Goal: Find specific page/section: Find specific page/section

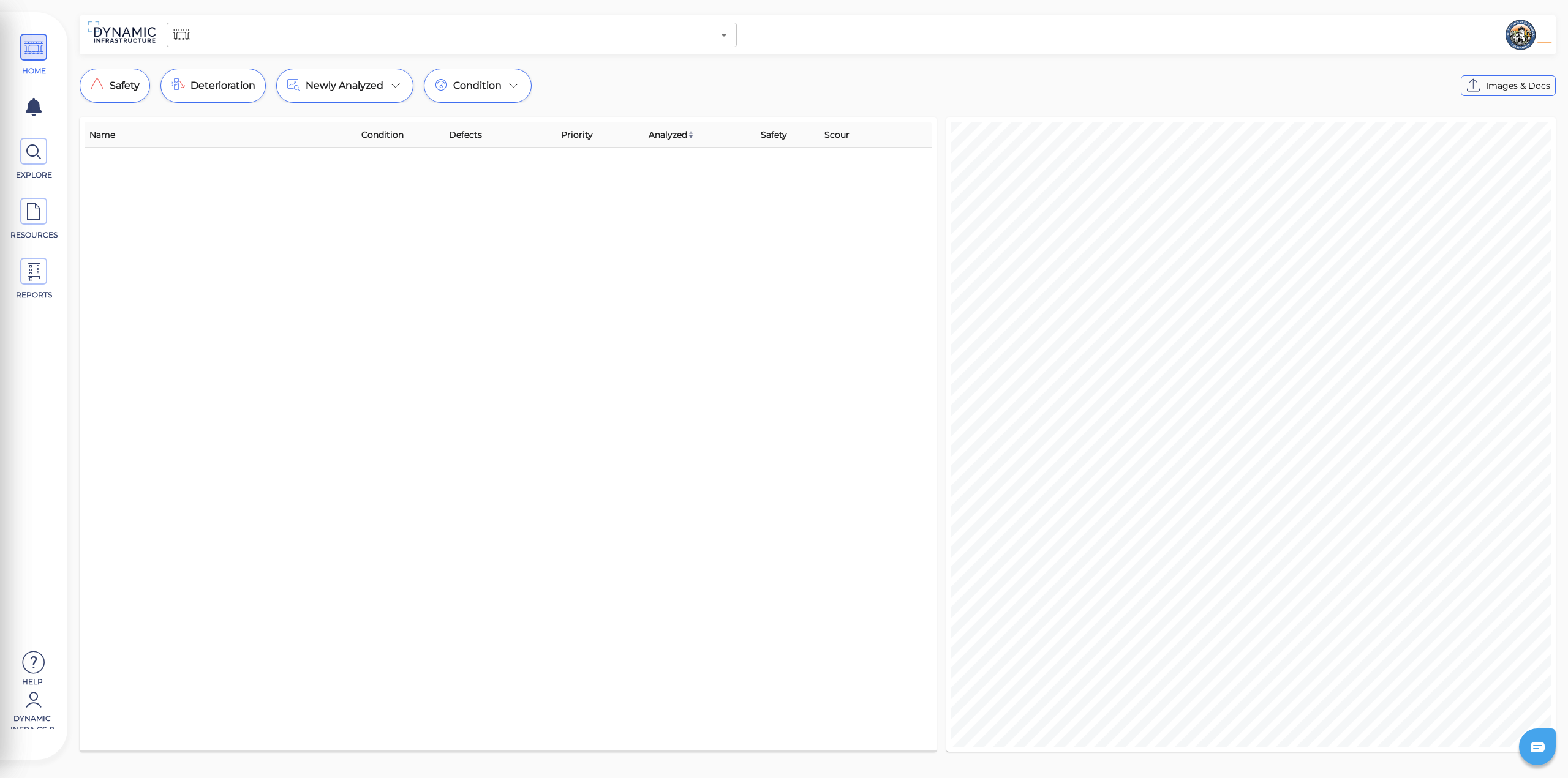
click at [646, 37] on input "text" at bounding box center [452, 35] width 520 height 17
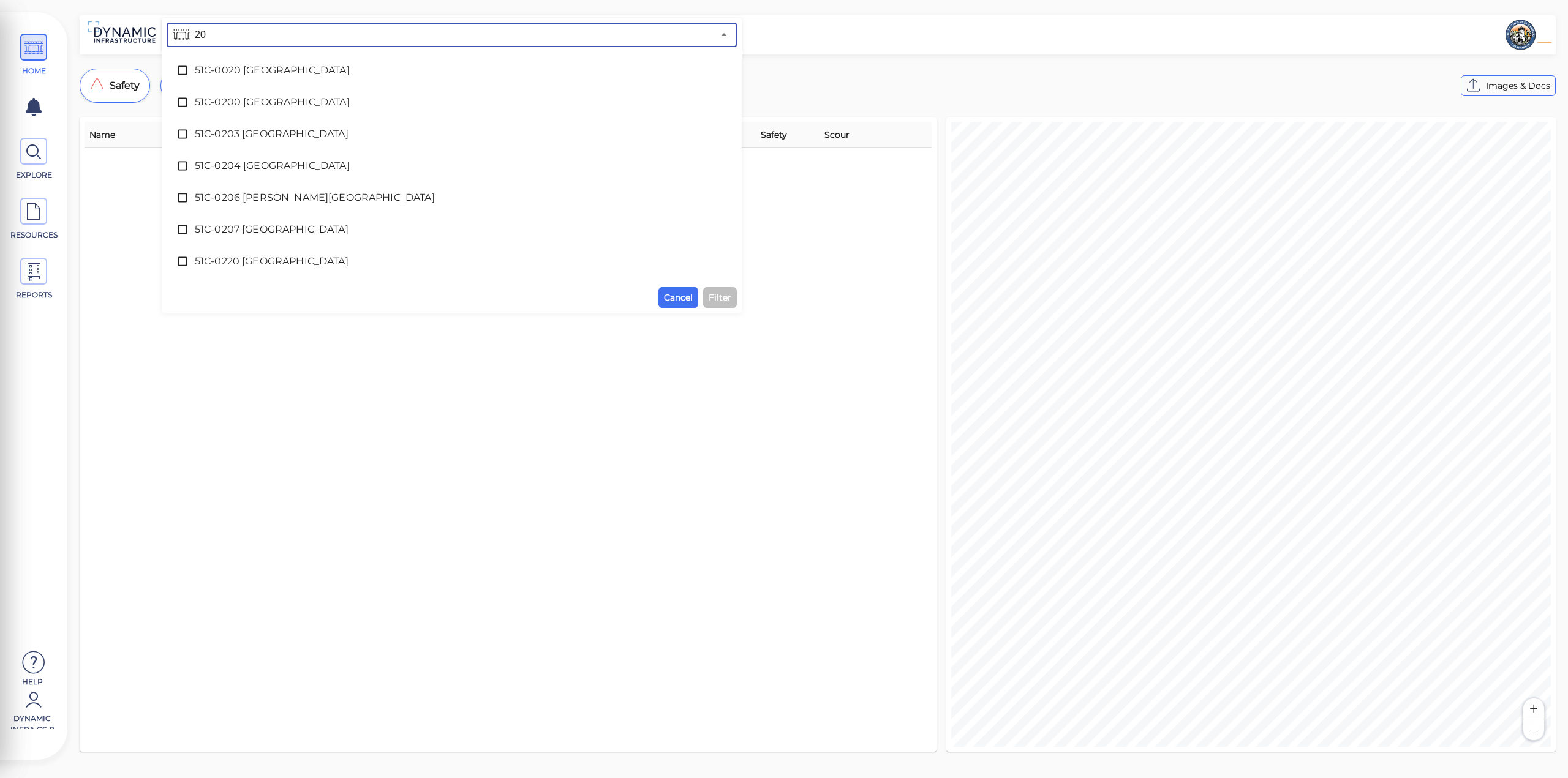
type input "206"
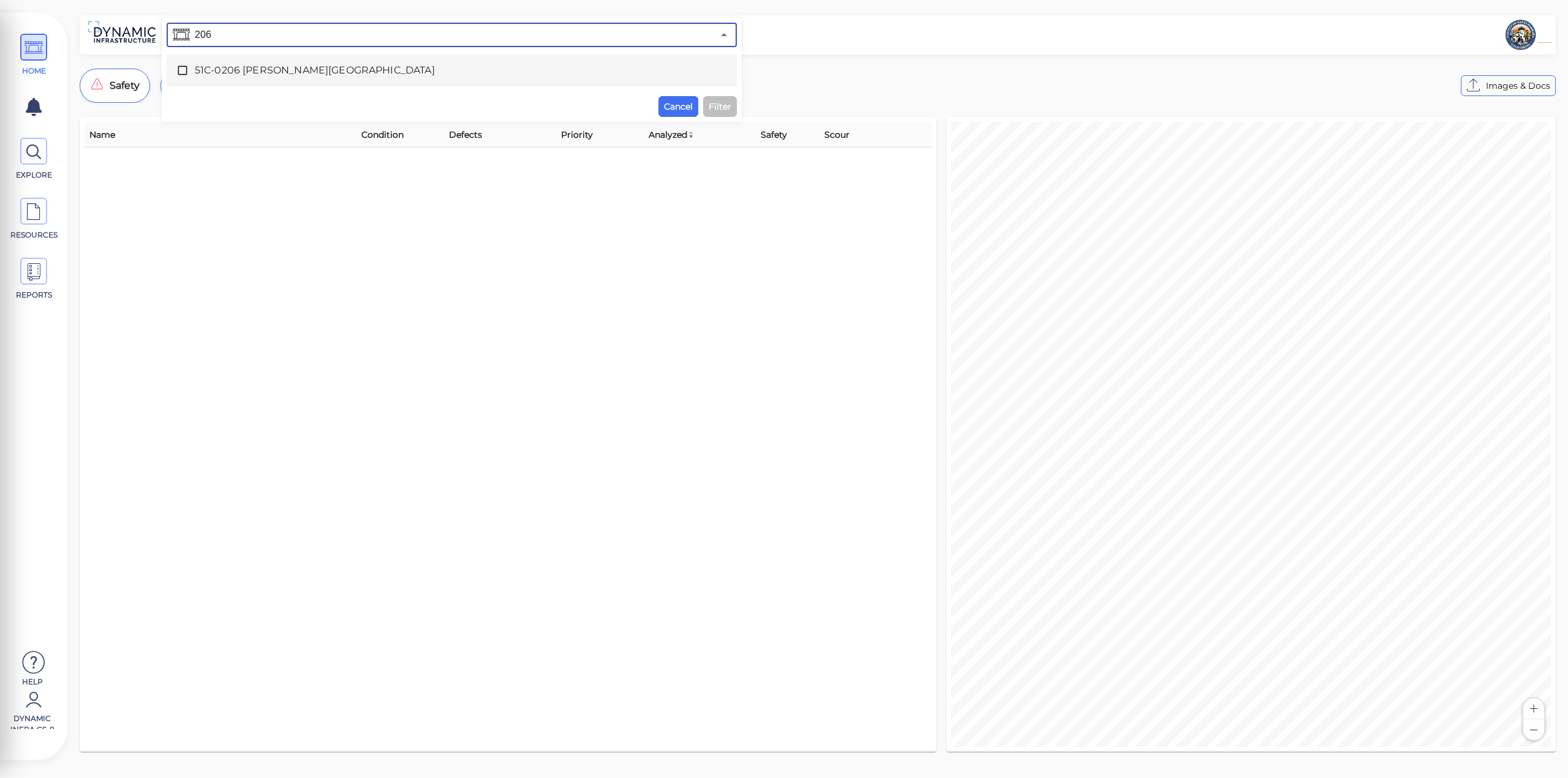
click at [438, 70] on span "51C-0206 Arroyo Paredon Creek Bridge" at bounding box center [452, 70] width 514 height 15
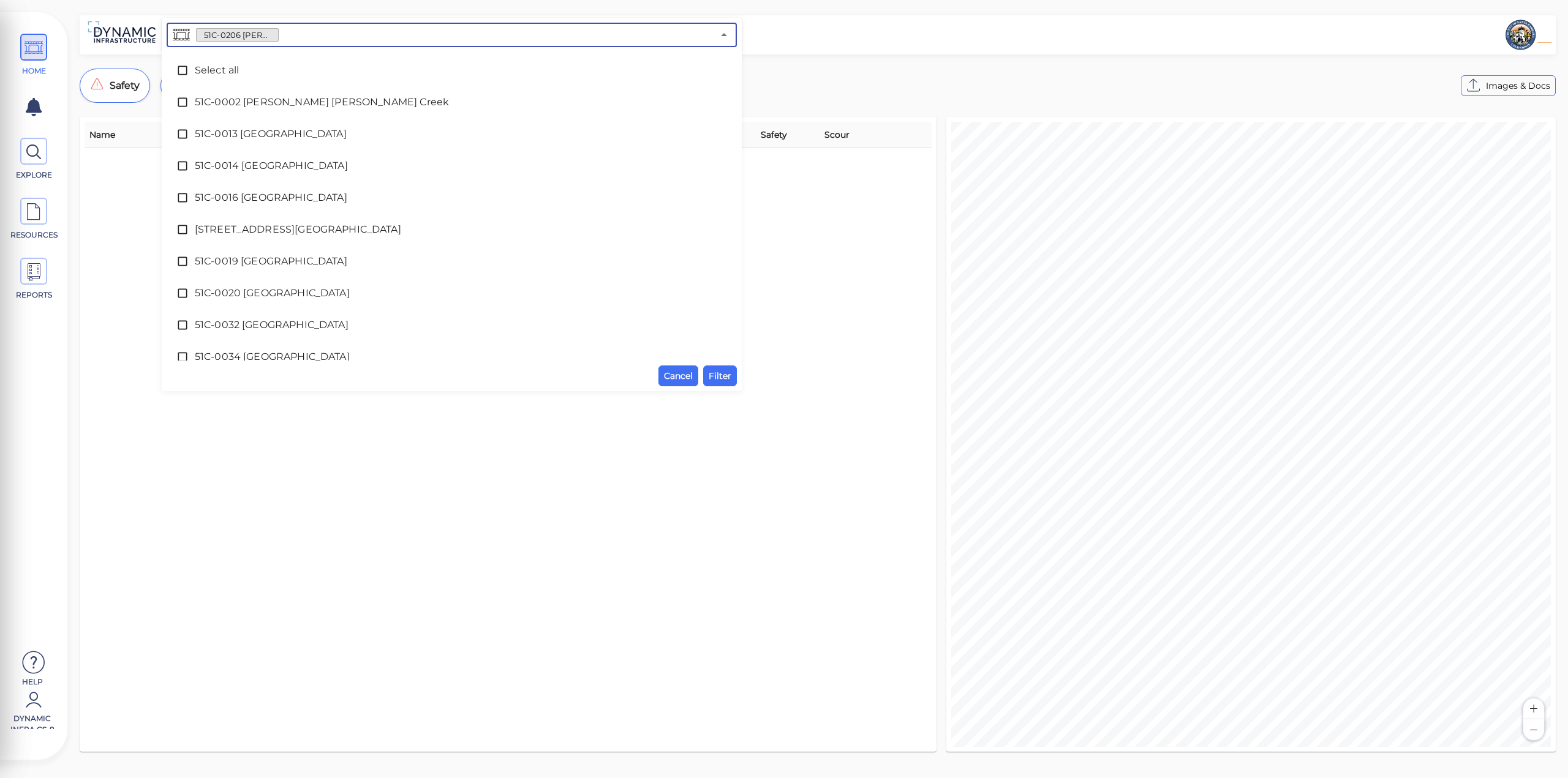
scroll to position [1922, 0]
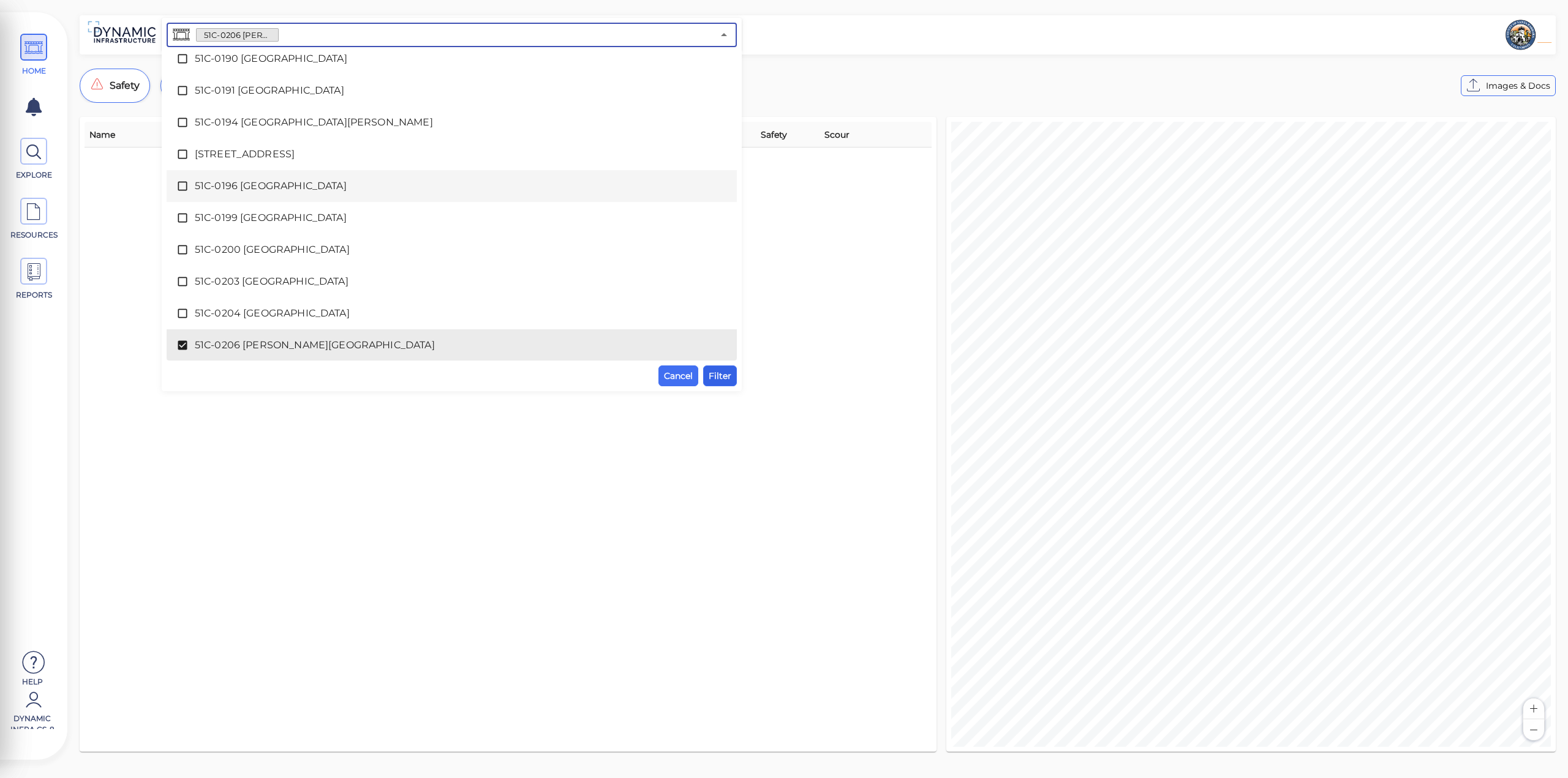
click at [724, 381] on span "Filter" at bounding box center [720, 376] width 22 height 15
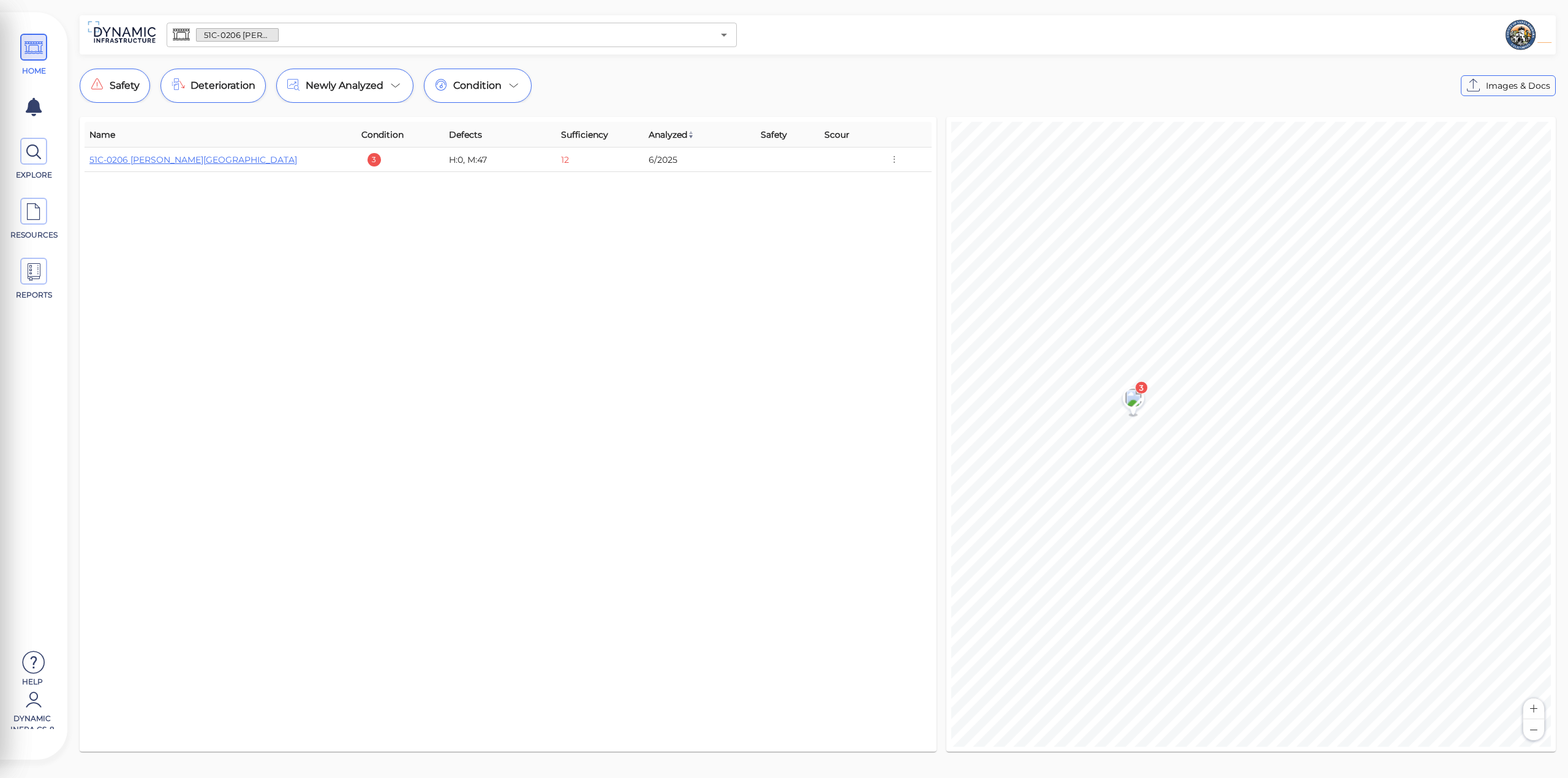
click at [93, 153] on div "51C-0206 Arroyo Paredon Creek Bridge" at bounding box center [221, 159] width 262 height 12
click at [114, 170] on td "51C-0206 Arroyo Paredon Creek Bridge" at bounding box center [221, 160] width 272 height 25
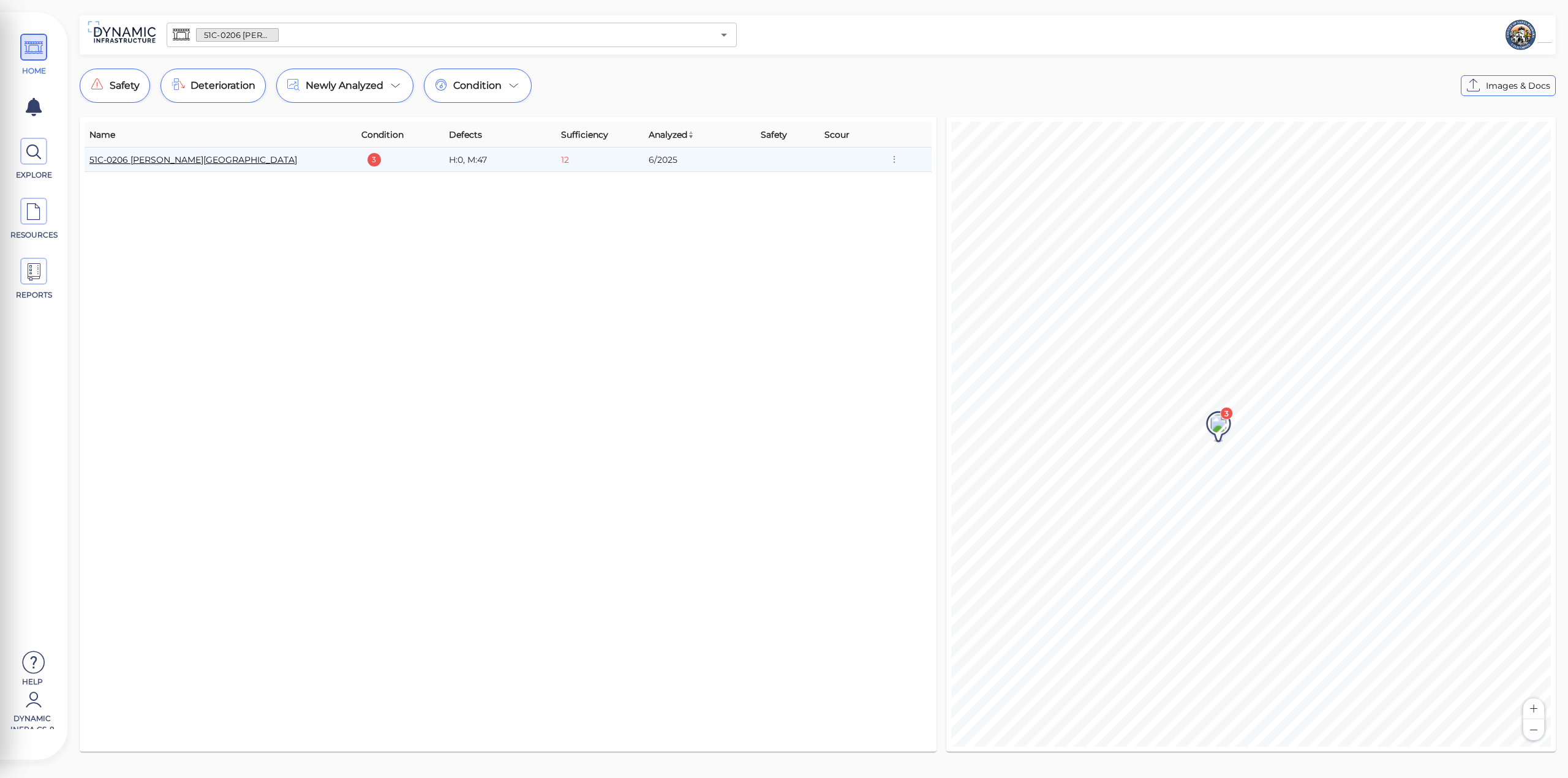
click at [119, 162] on link "51C-0206 Arroyo Paredon Creek Bridge" at bounding box center [194, 160] width 208 height 11
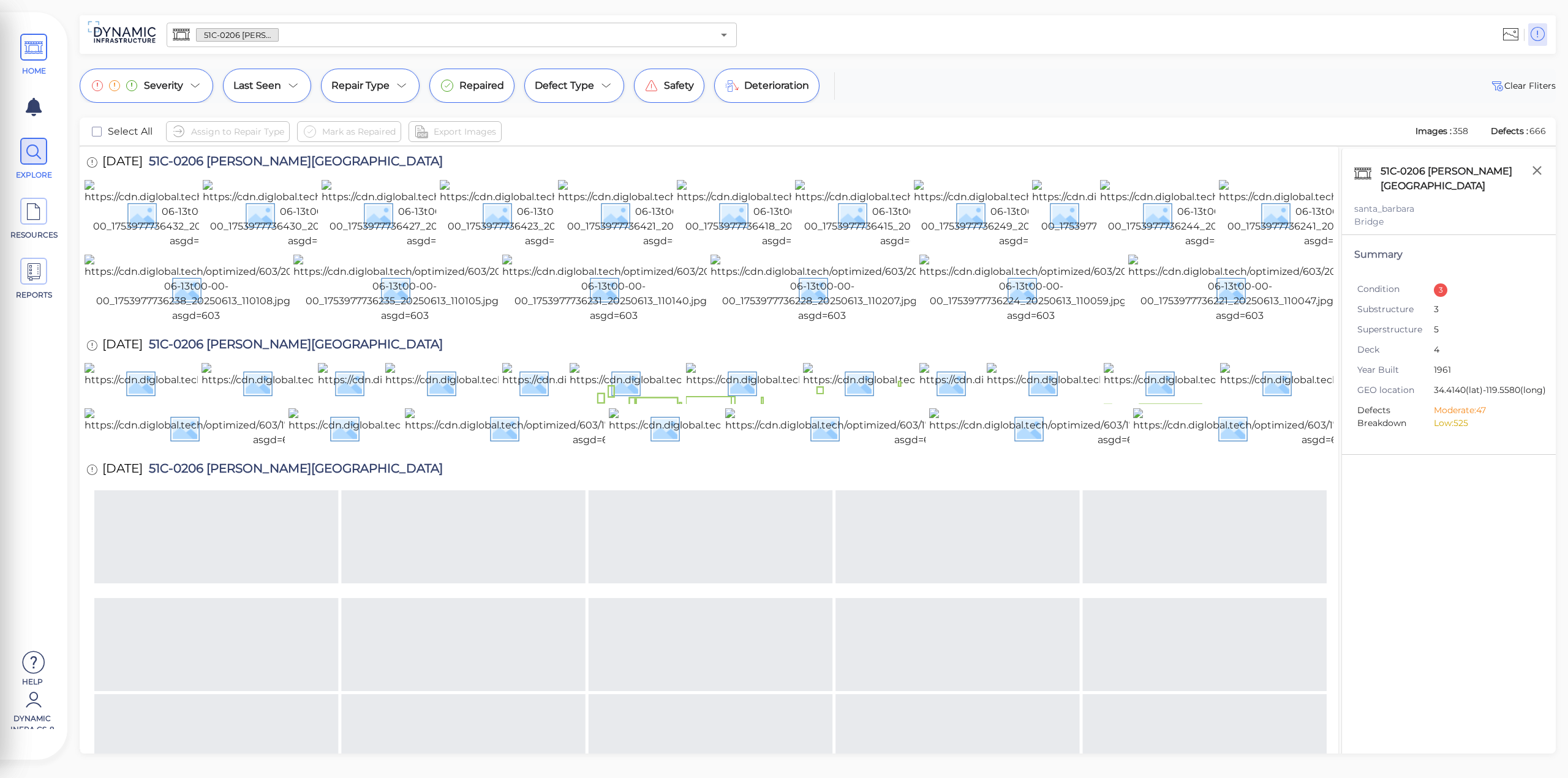
click at [17, 52] on span "HOME" at bounding box center [34, 55] width 55 height 43
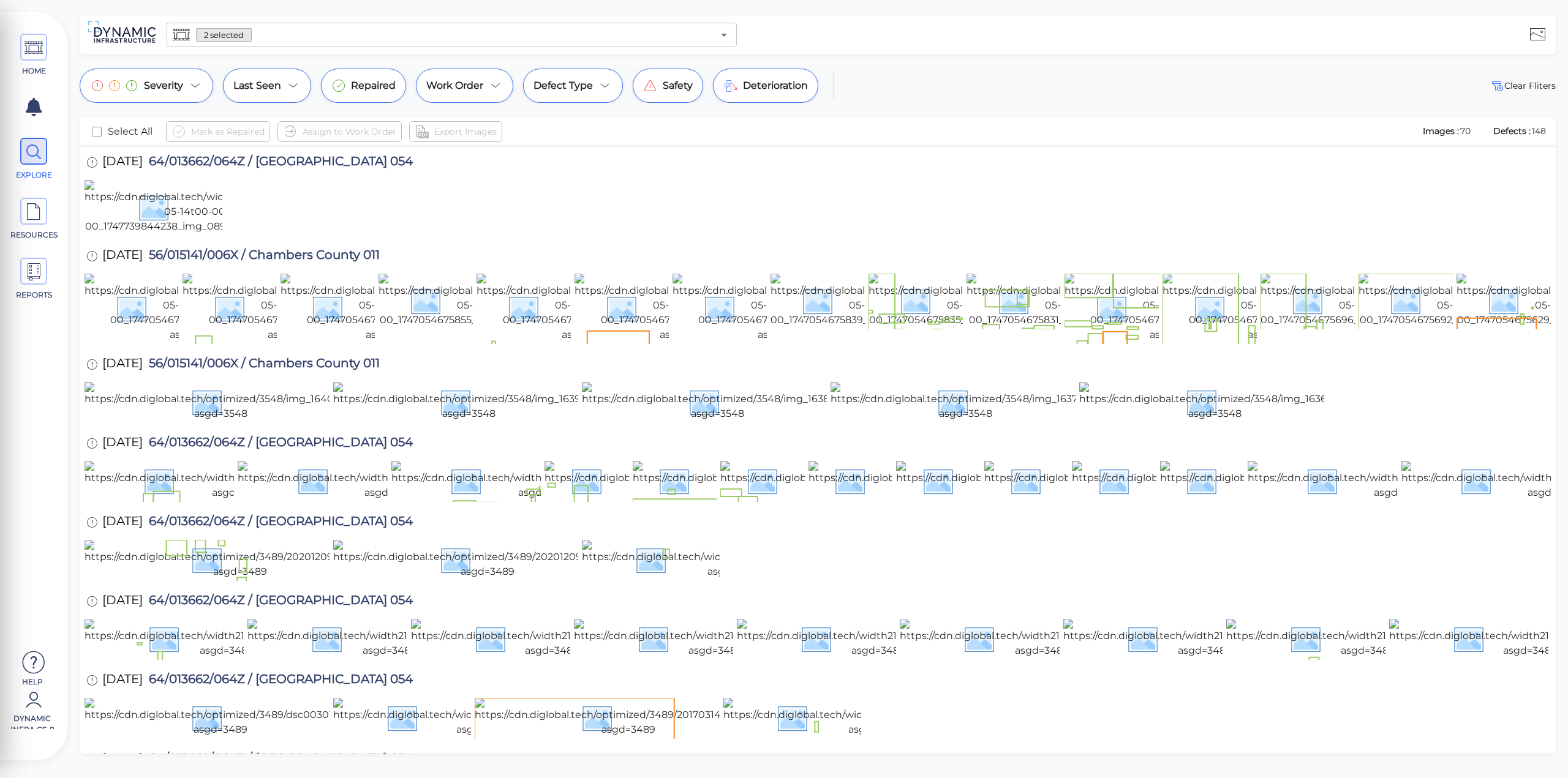
click at [412, 37] on input "text" at bounding box center [482, 35] width 461 height 17
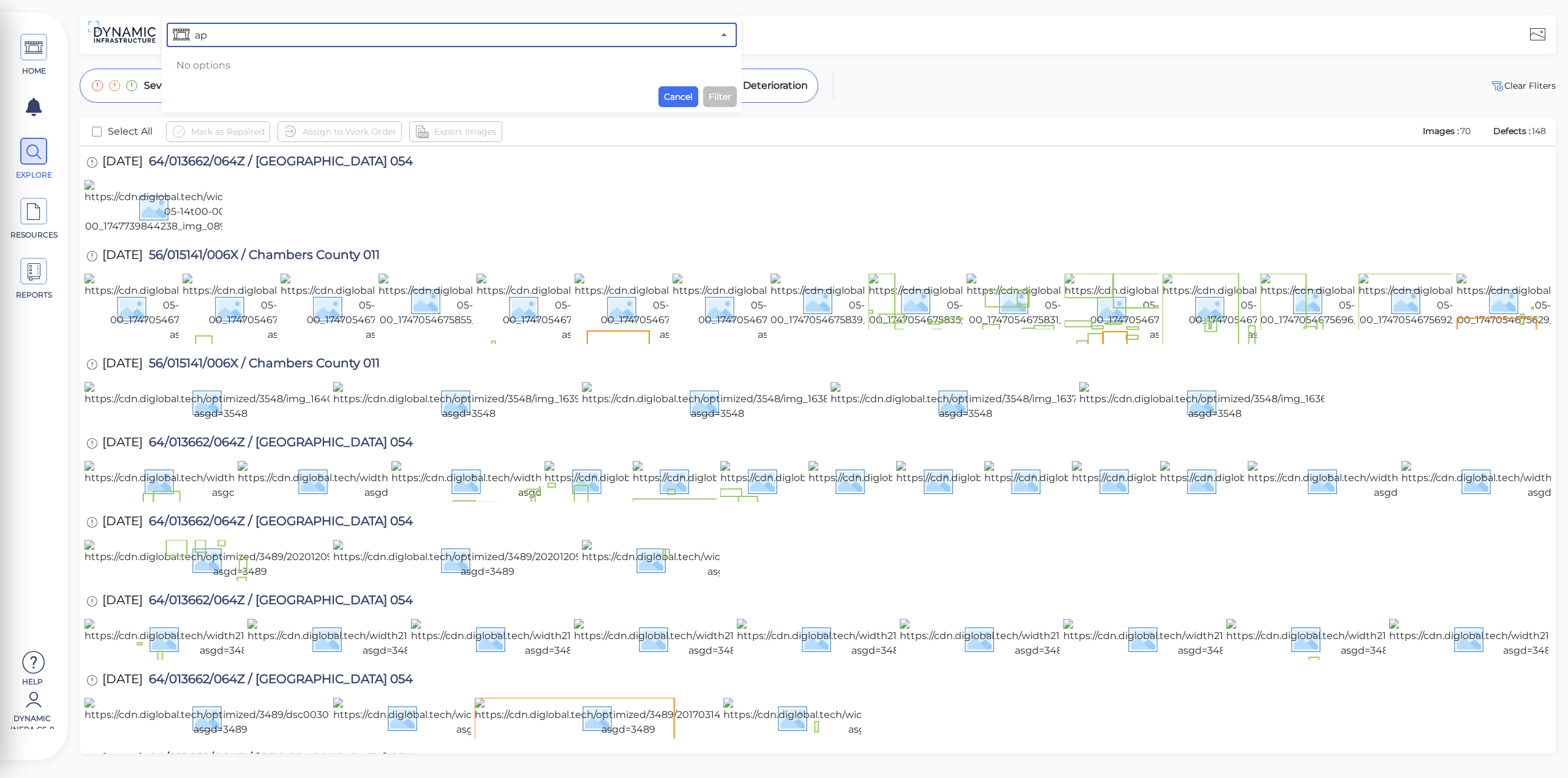
type input "a"
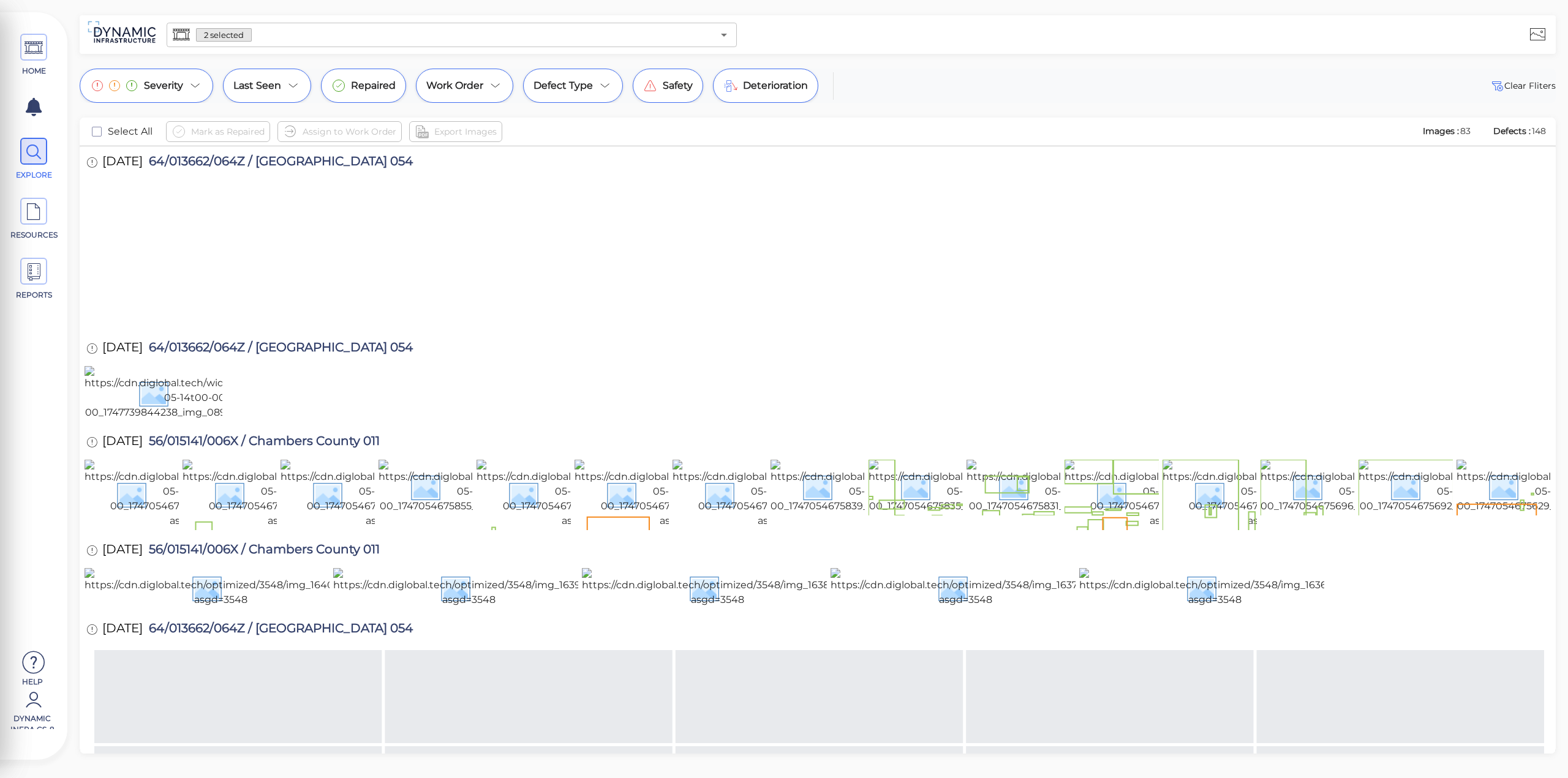
click at [322, 32] on input "text" at bounding box center [482, 35] width 461 height 17
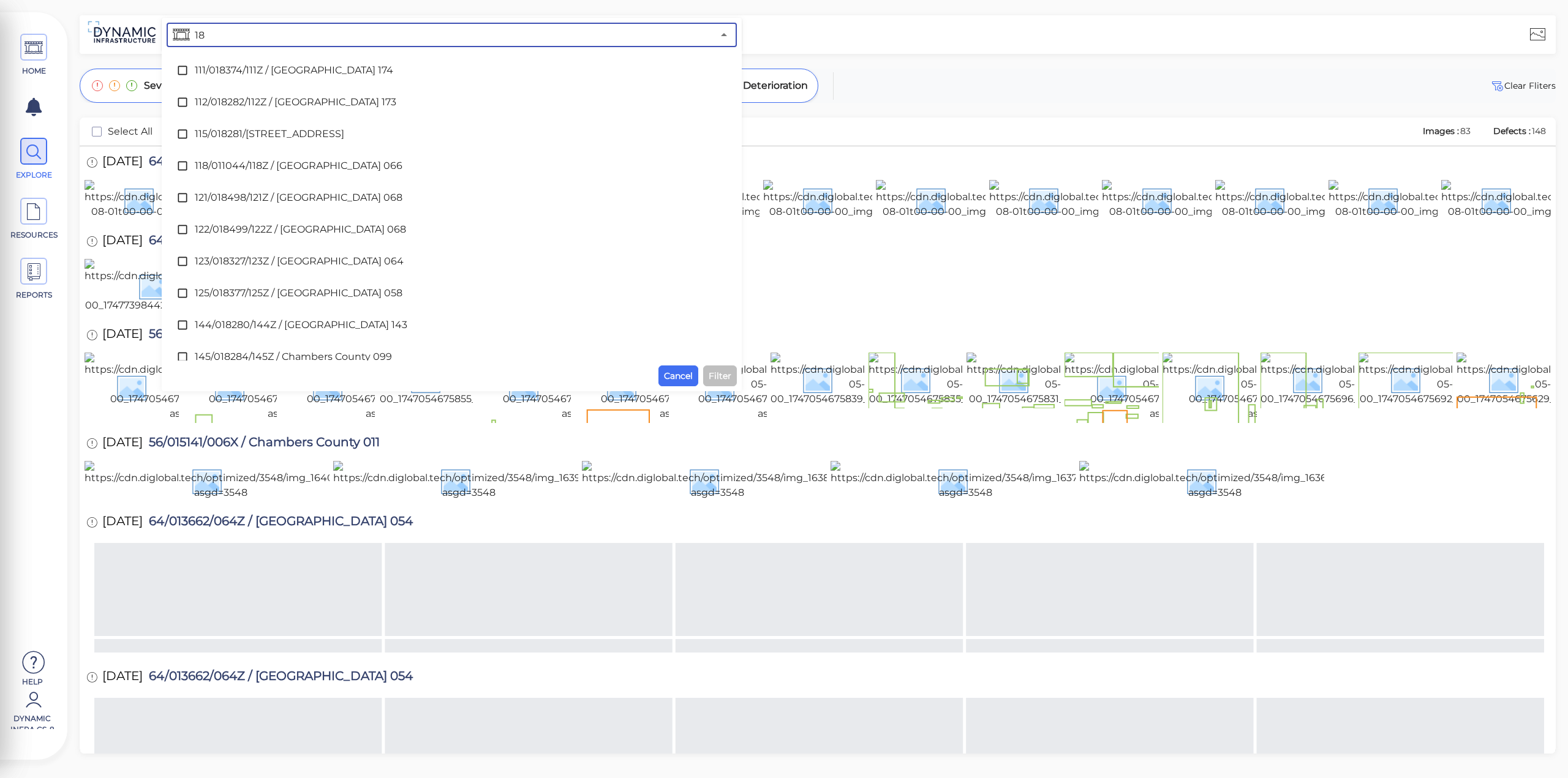
type input "180"
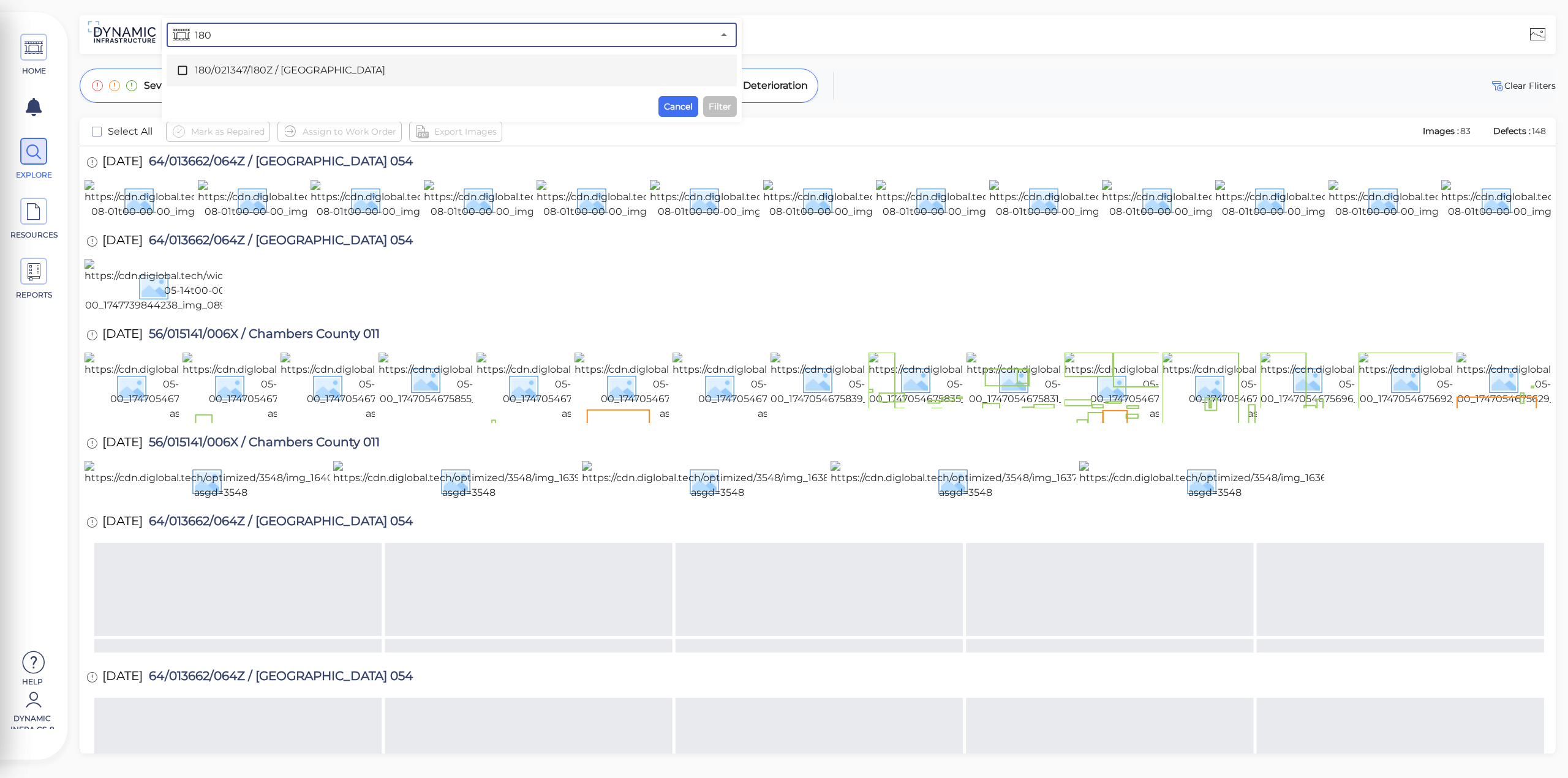
click at [293, 70] on span "180/021347/180Z / [GEOGRAPHIC_DATA]" at bounding box center [452, 70] width 514 height 15
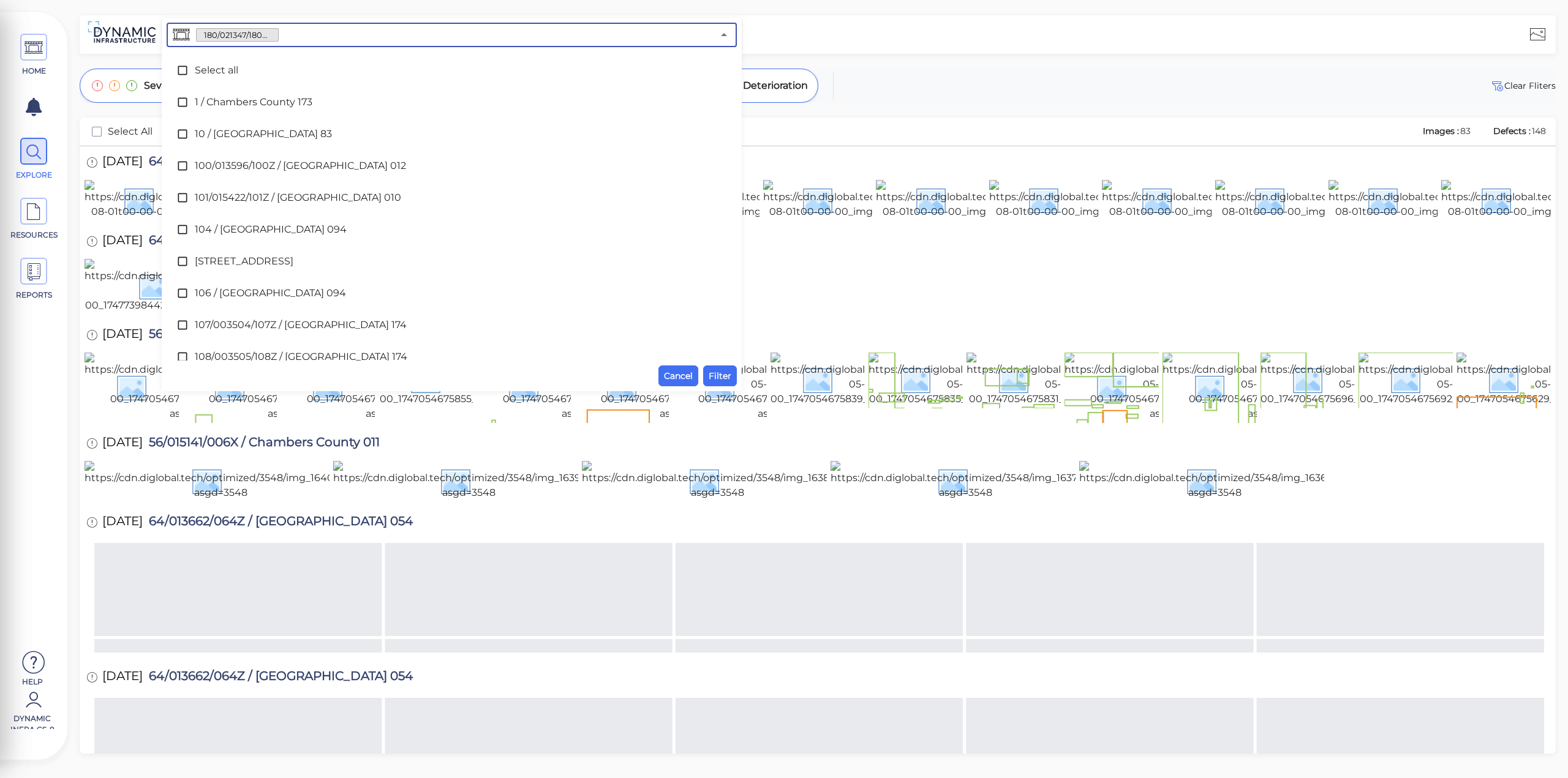
scroll to position [1731, 0]
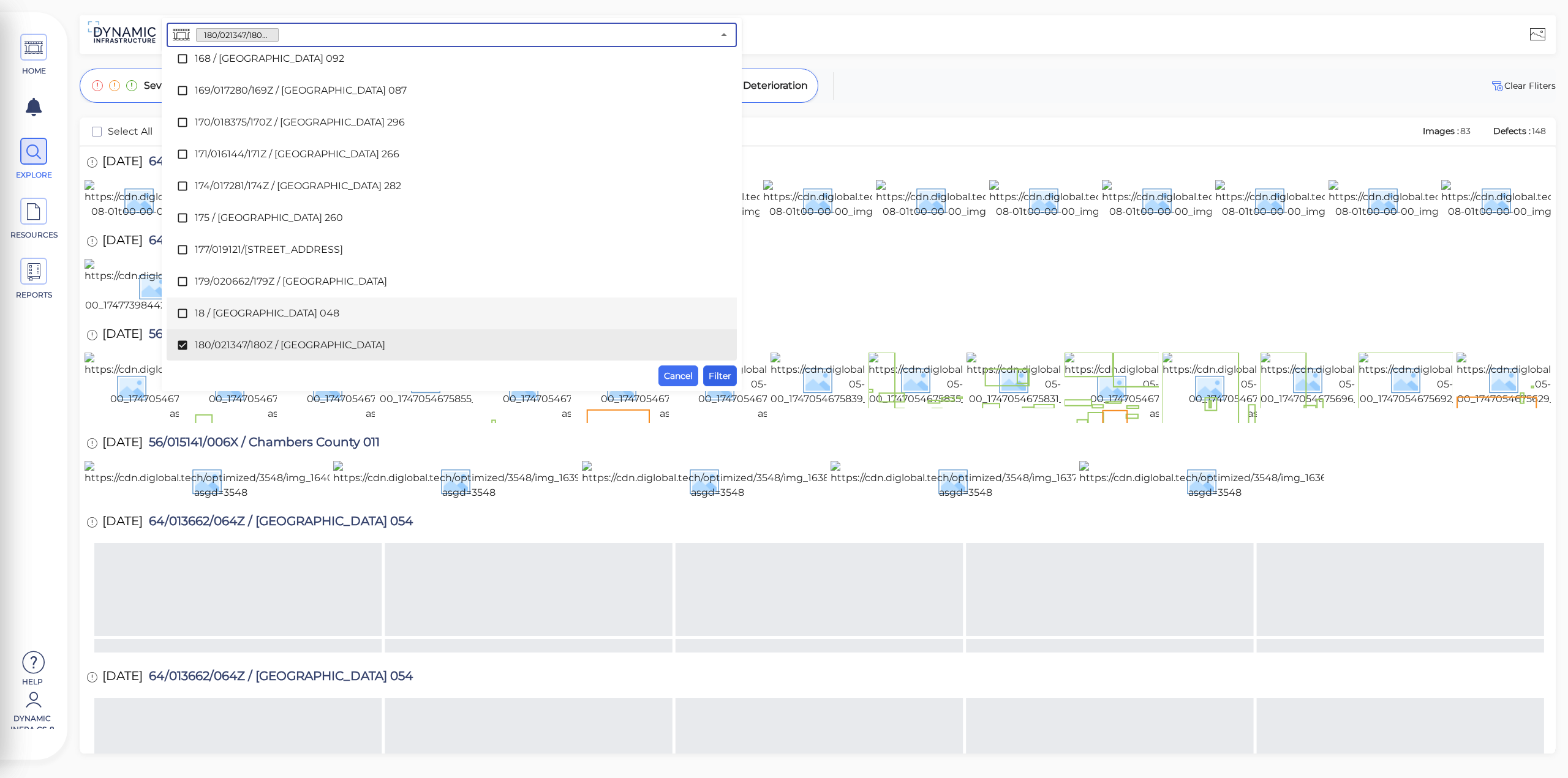
click at [717, 373] on span "Filter" at bounding box center [720, 376] width 22 height 15
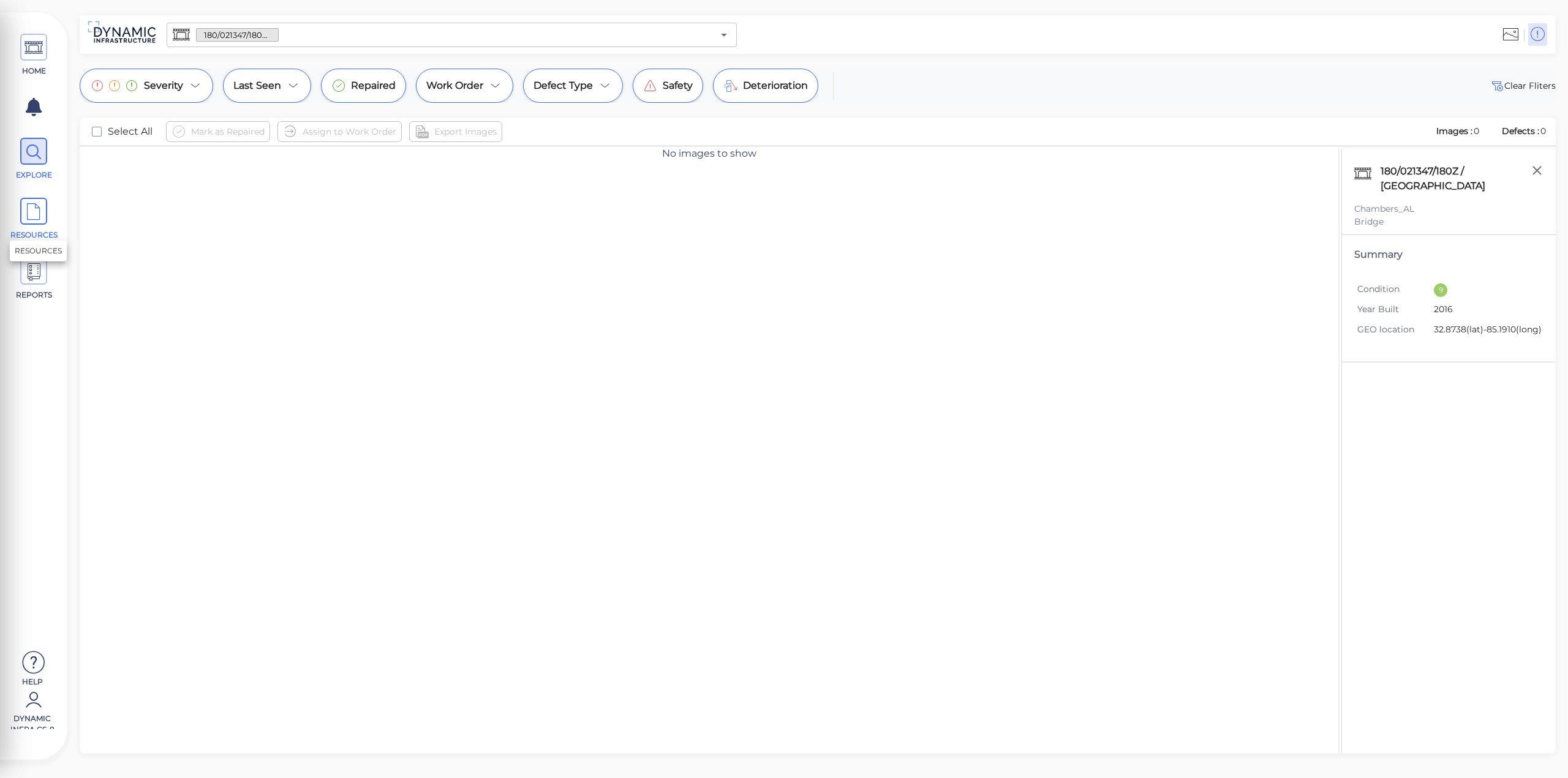
click at [36, 220] on icon at bounding box center [34, 212] width 18 height 27
click at [1438, 291] on div "9" at bounding box center [1440, 289] width 13 height 13
drag, startPoint x: 1435, startPoint y: 309, endPoint x: 1468, endPoint y: 311, distance: 33.1
click at [1468, 311] on span "2016" at bounding box center [1484, 310] width 100 height 14
click at [46, 57] on span at bounding box center [34, 47] width 27 height 27
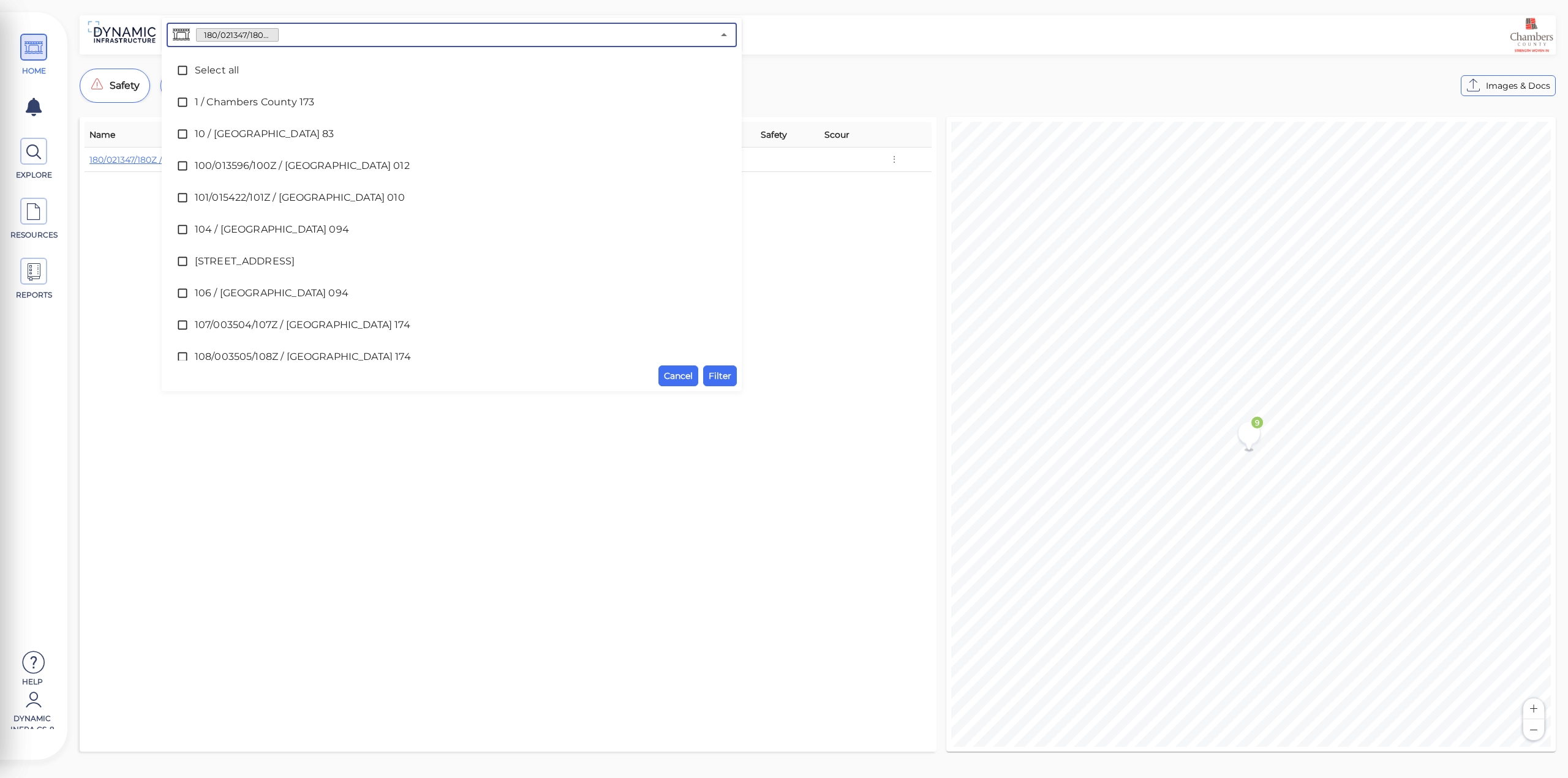
click at [349, 35] on input "text" at bounding box center [495, 35] width 434 height 17
click at [181, 64] on icon at bounding box center [182, 70] width 12 height 12
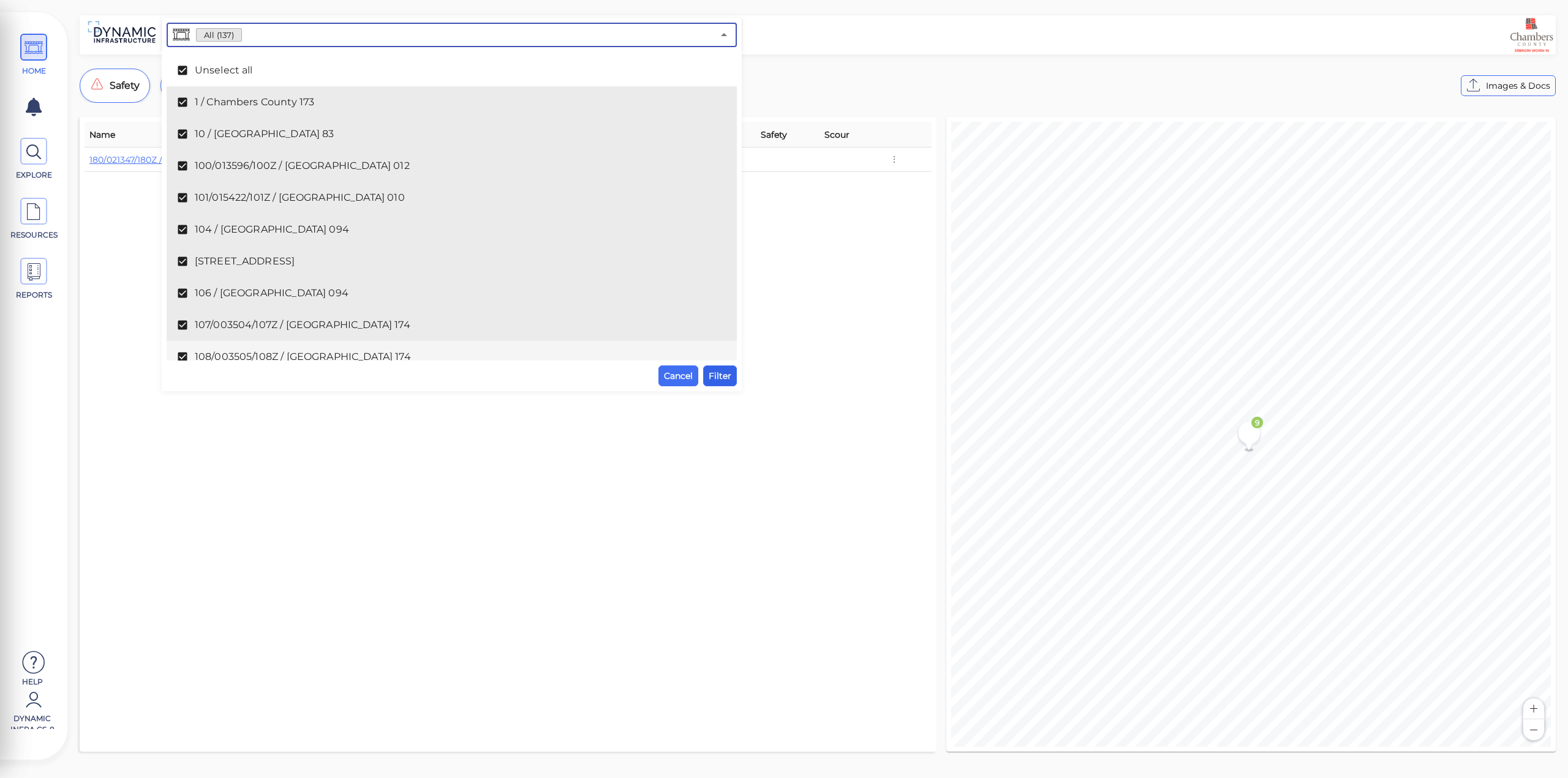
click at [719, 369] on span "Filter" at bounding box center [720, 376] width 22 height 15
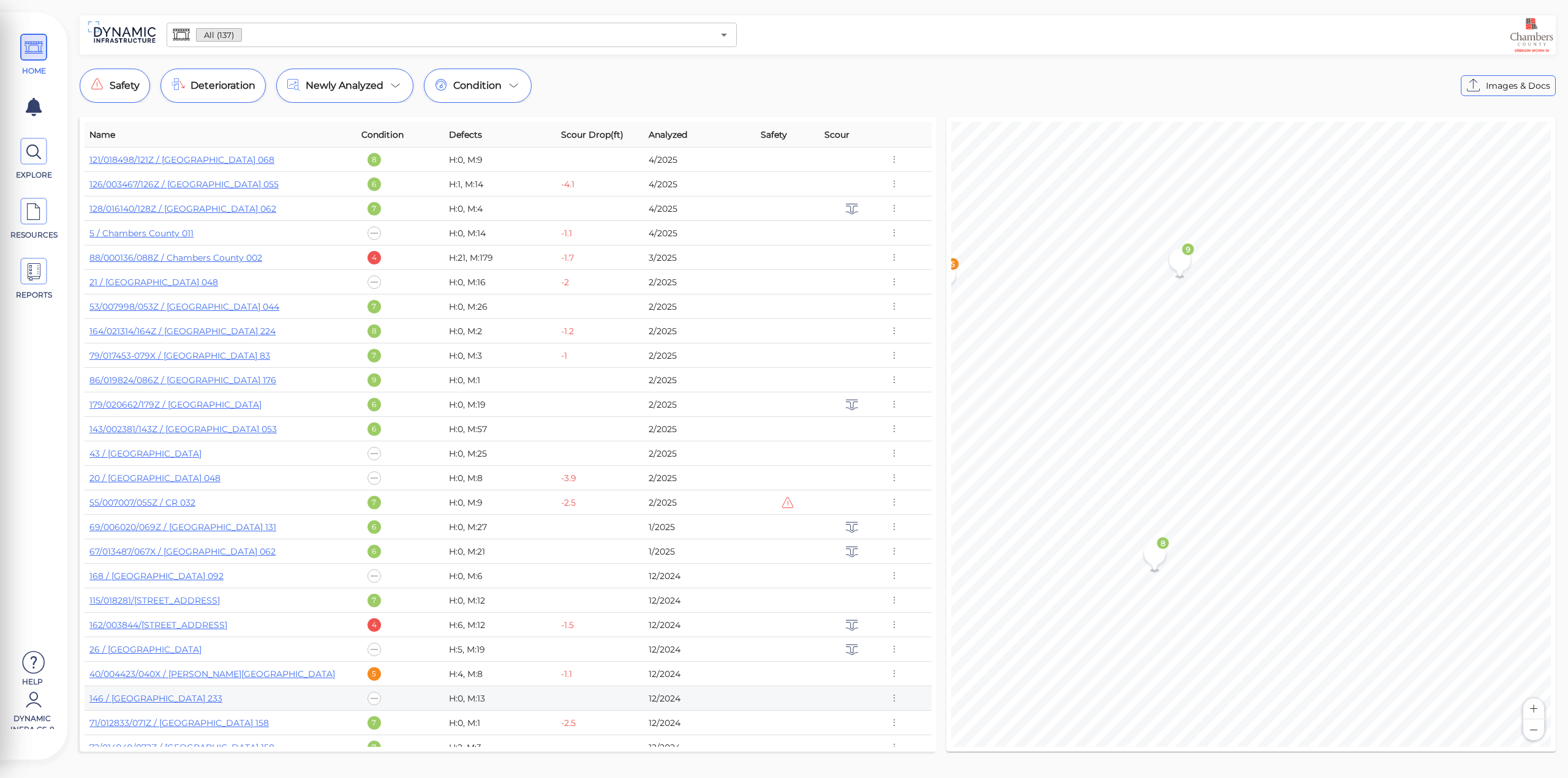
scroll to position [428, 0]
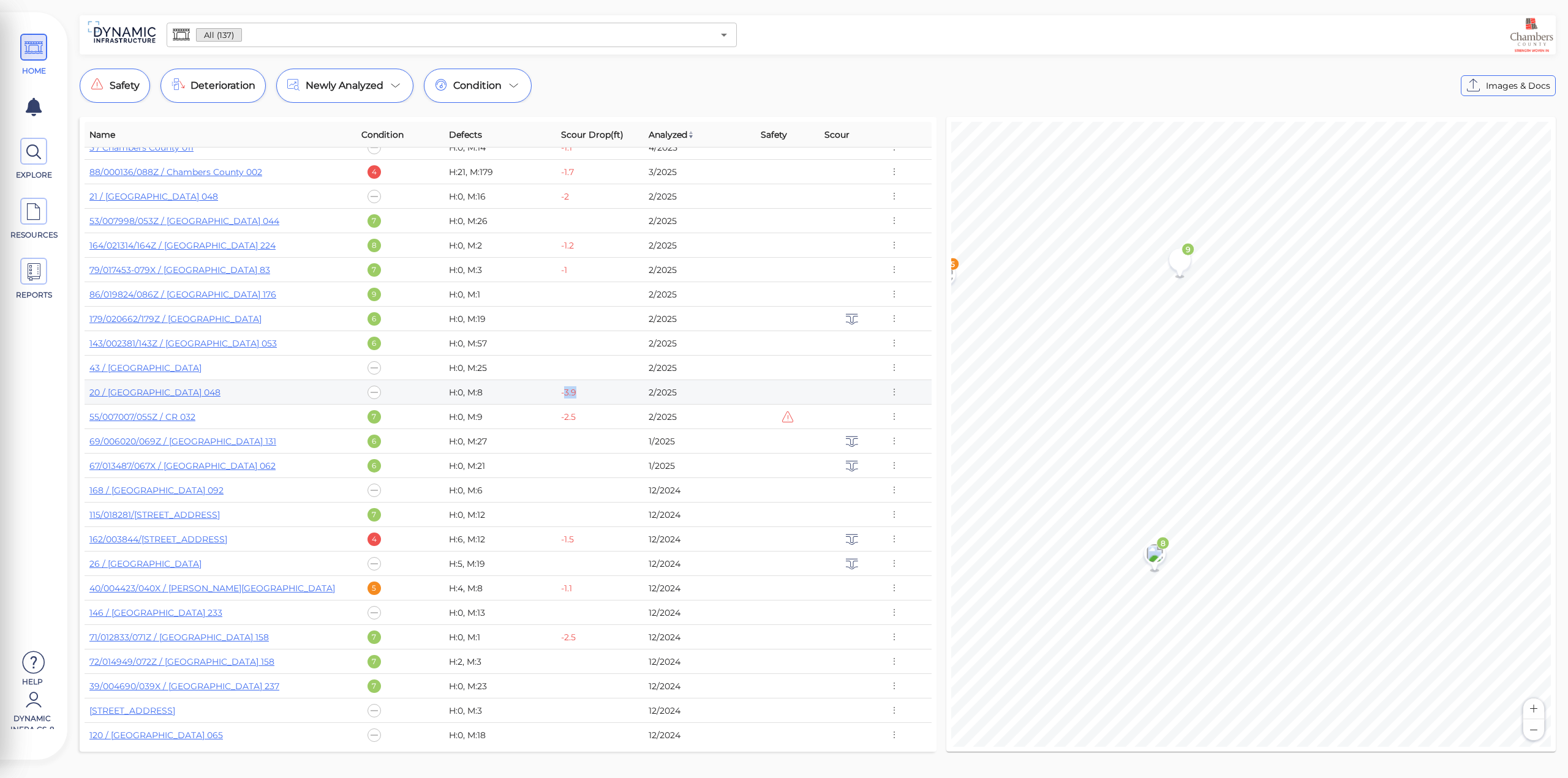
drag, startPoint x: 561, startPoint y: 391, endPoint x: 602, endPoint y: 395, distance: 41.2
click at [602, 395] on div "-3.9" at bounding box center [600, 392] width 79 height 12
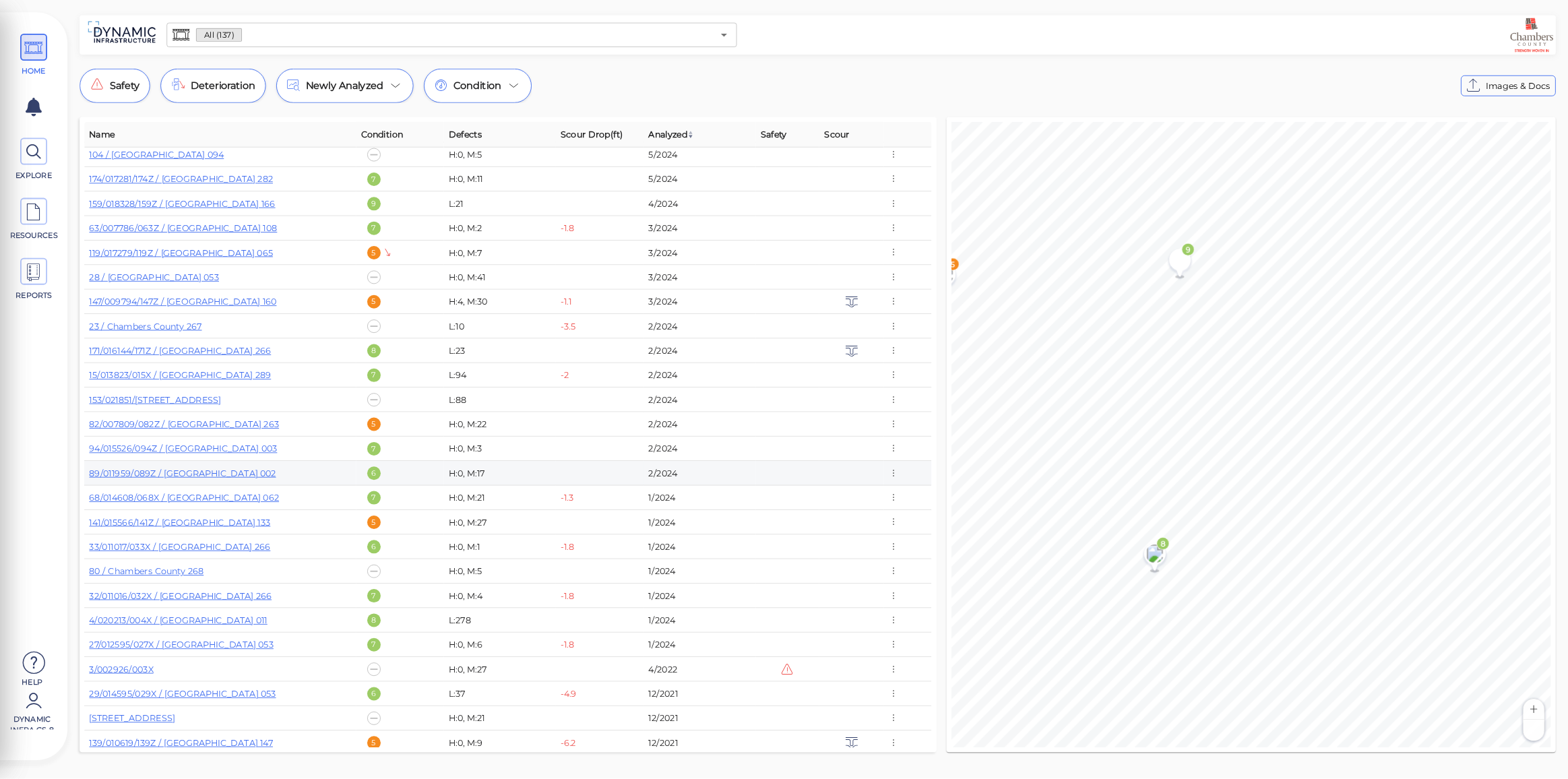
scroll to position [2022, 0]
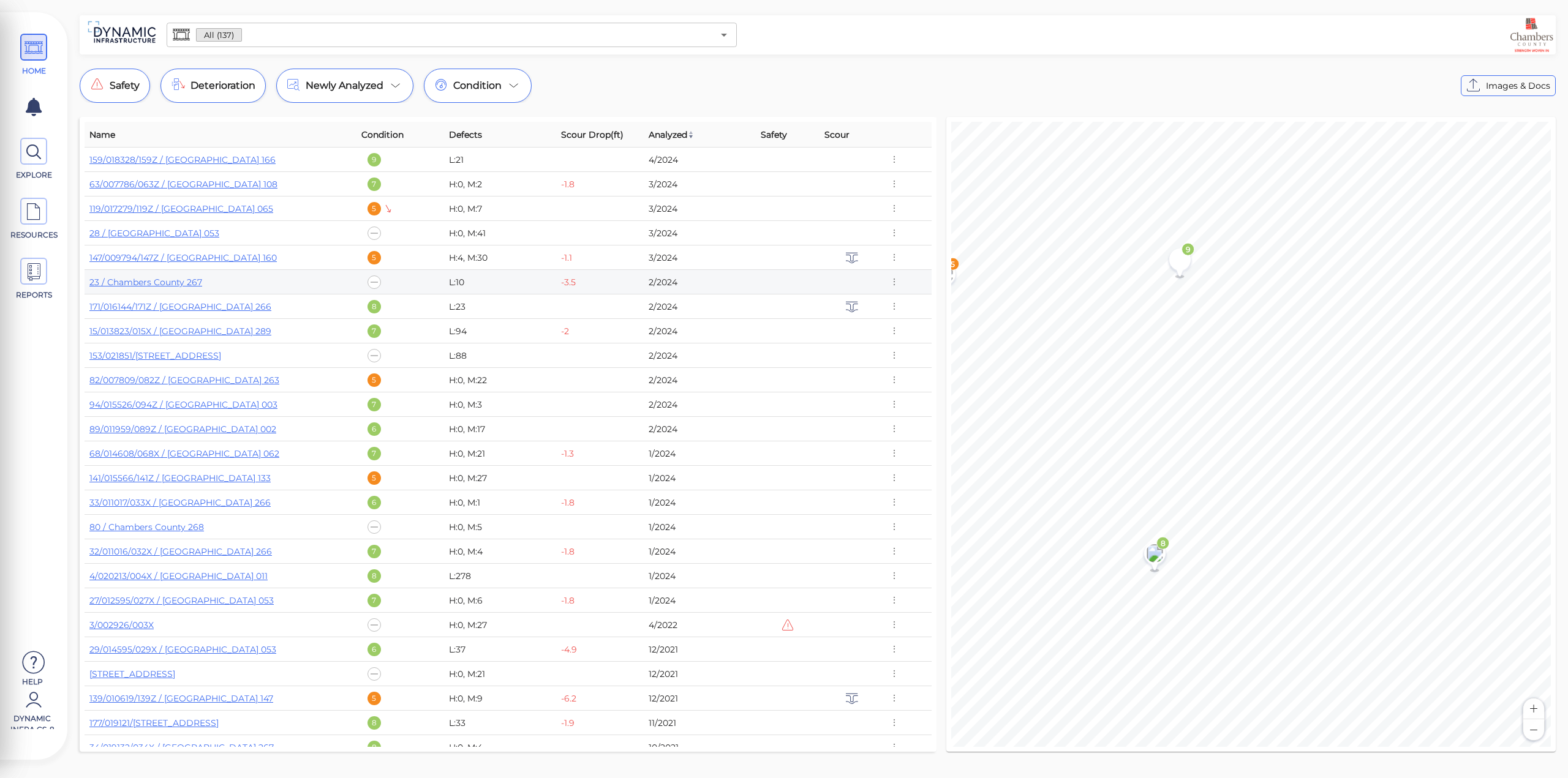
click at [561, 278] on div "-3.5" at bounding box center [568, 282] width 15 height 12
click at [154, 280] on link "23 / Chambers County 267" at bounding box center [146, 282] width 113 height 11
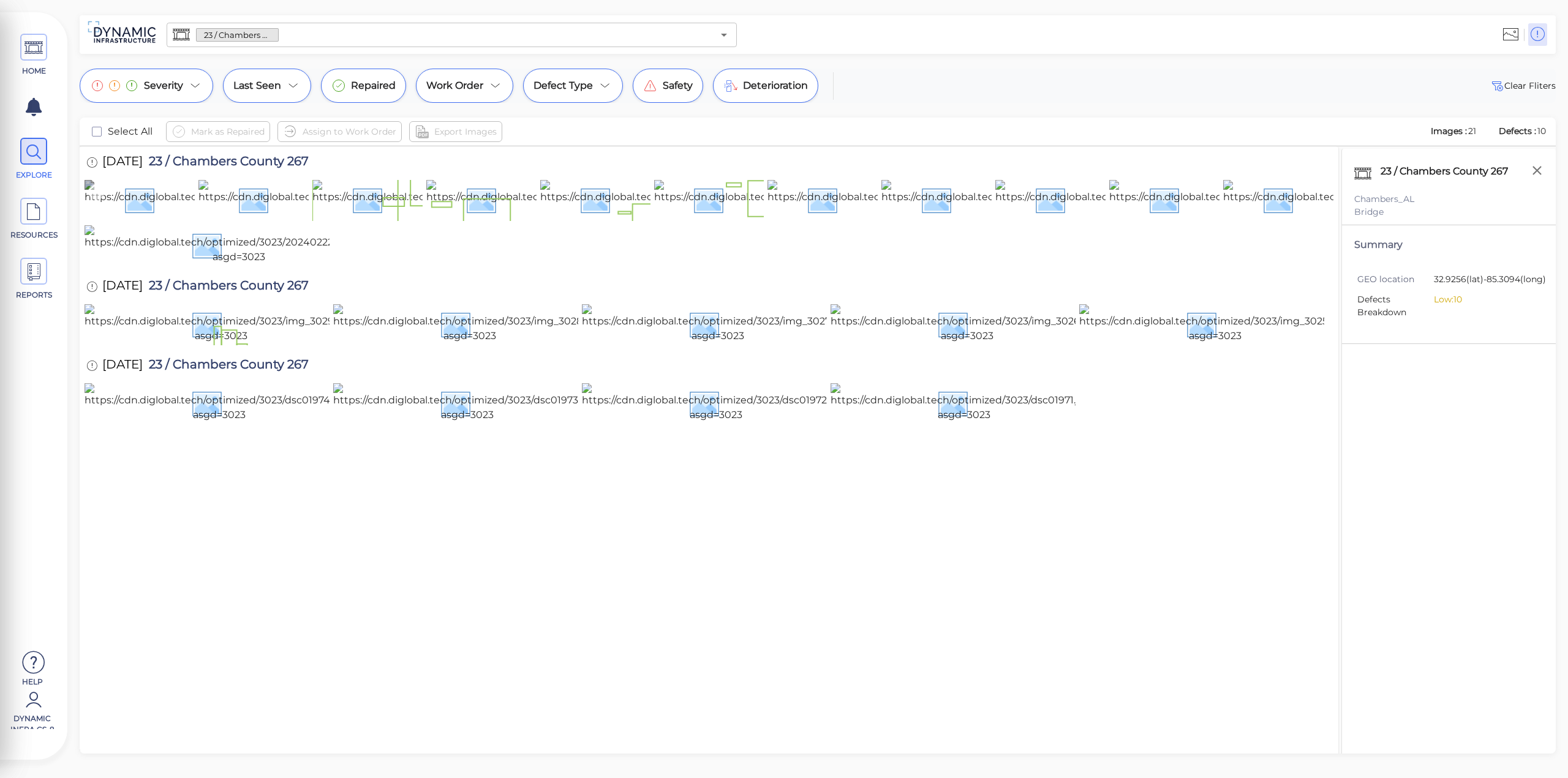
click at [138, 219] on img at bounding box center [238, 200] width 306 height 39
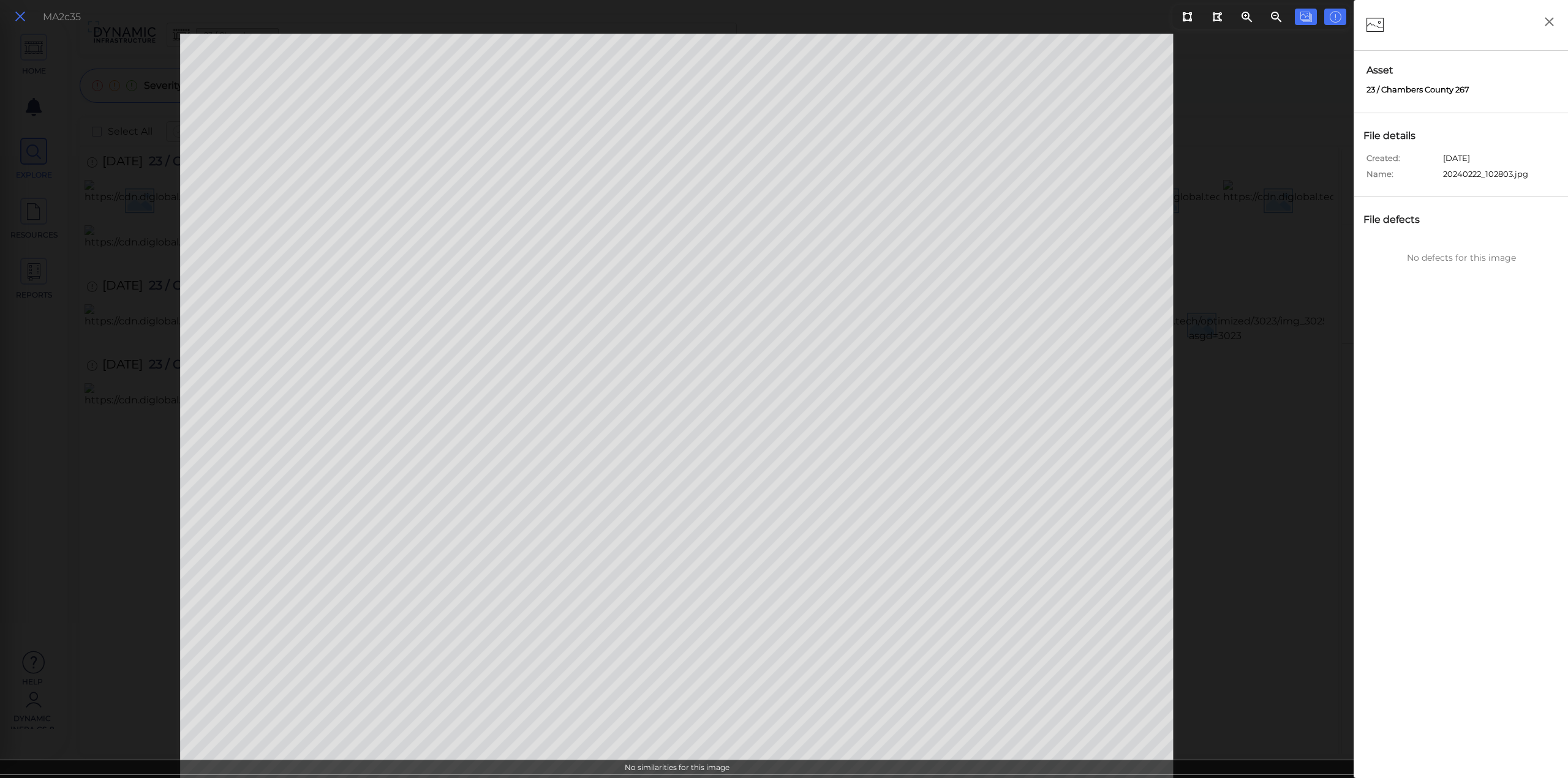
click at [17, 20] on icon at bounding box center [20, 17] width 13 height 17
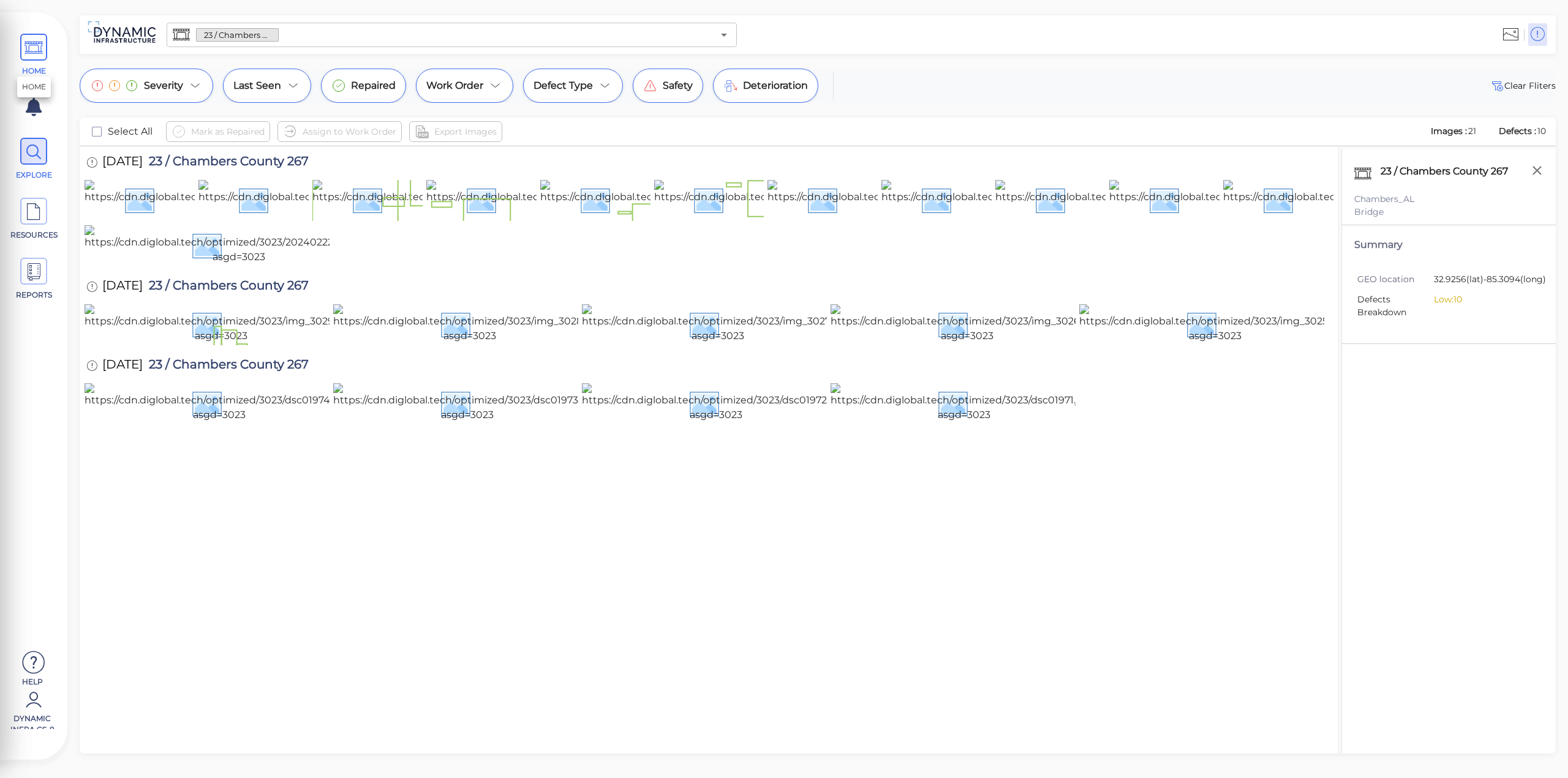
click at [39, 52] on icon at bounding box center [34, 48] width 18 height 27
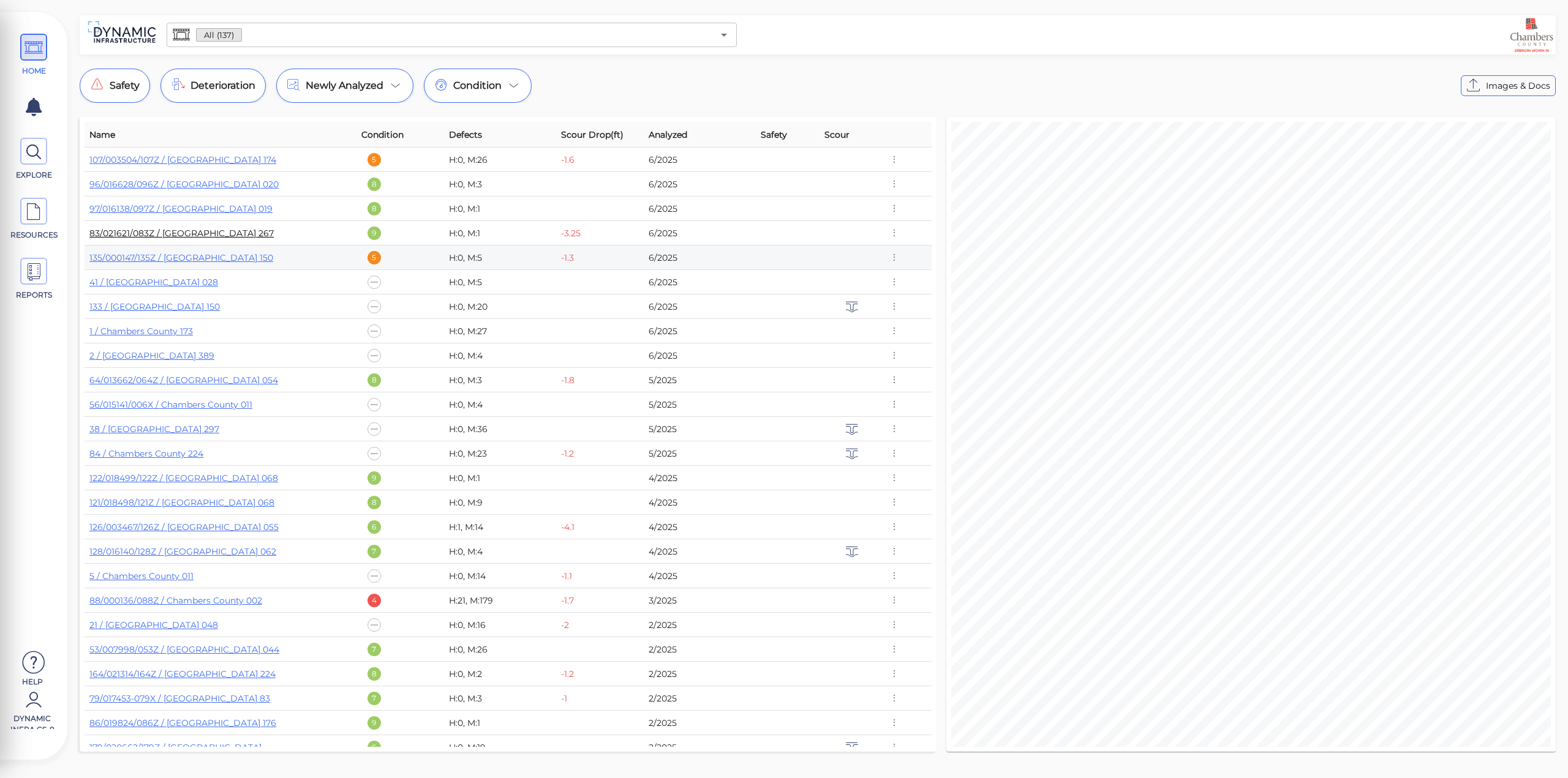
click at [218, 232] on link "83/021621/083Z / [GEOGRAPHIC_DATA] 267" at bounding box center [182, 233] width 184 height 11
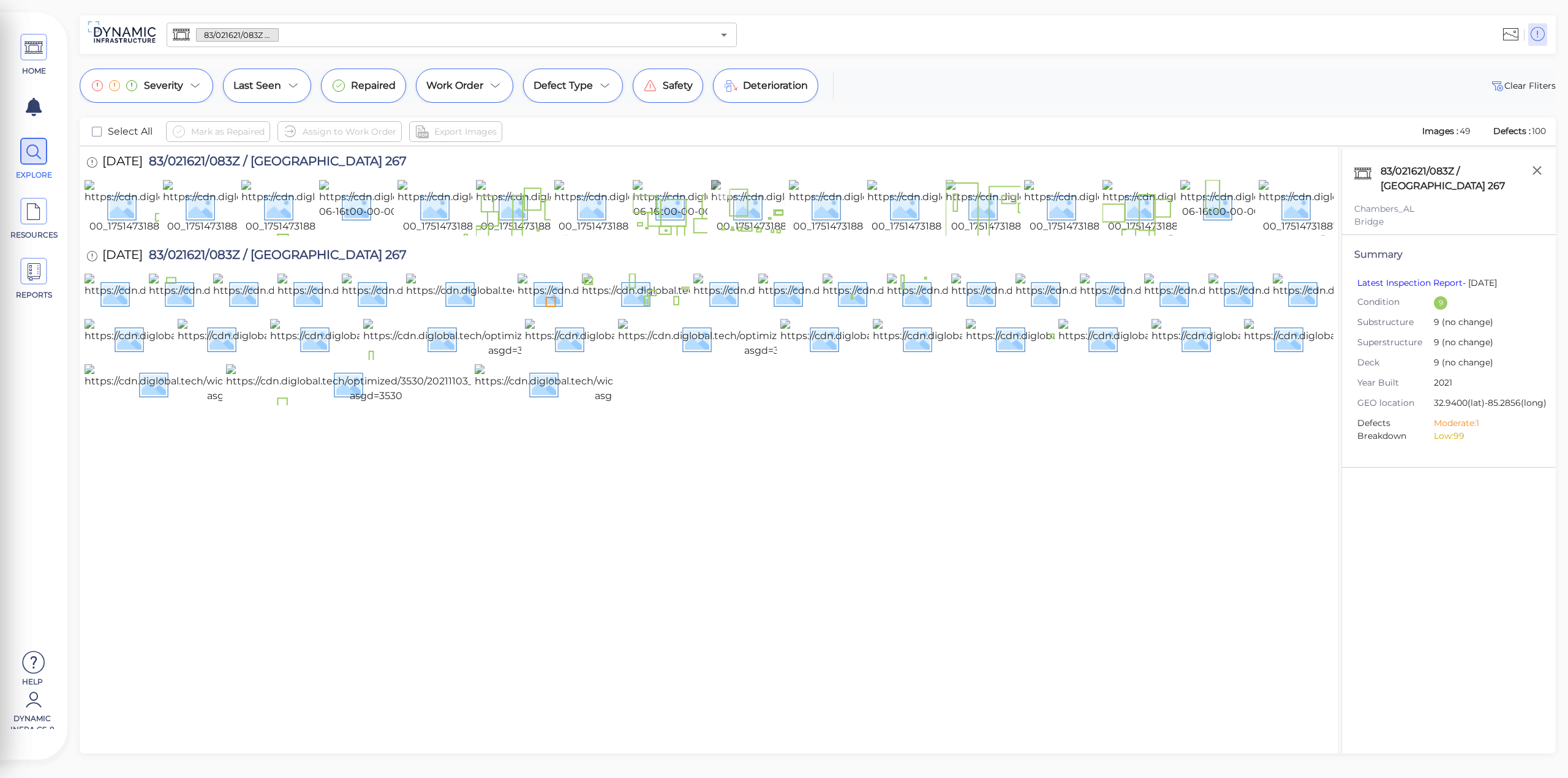
click at [762, 234] on img at bounding box center [823, 207] width 223 height 54
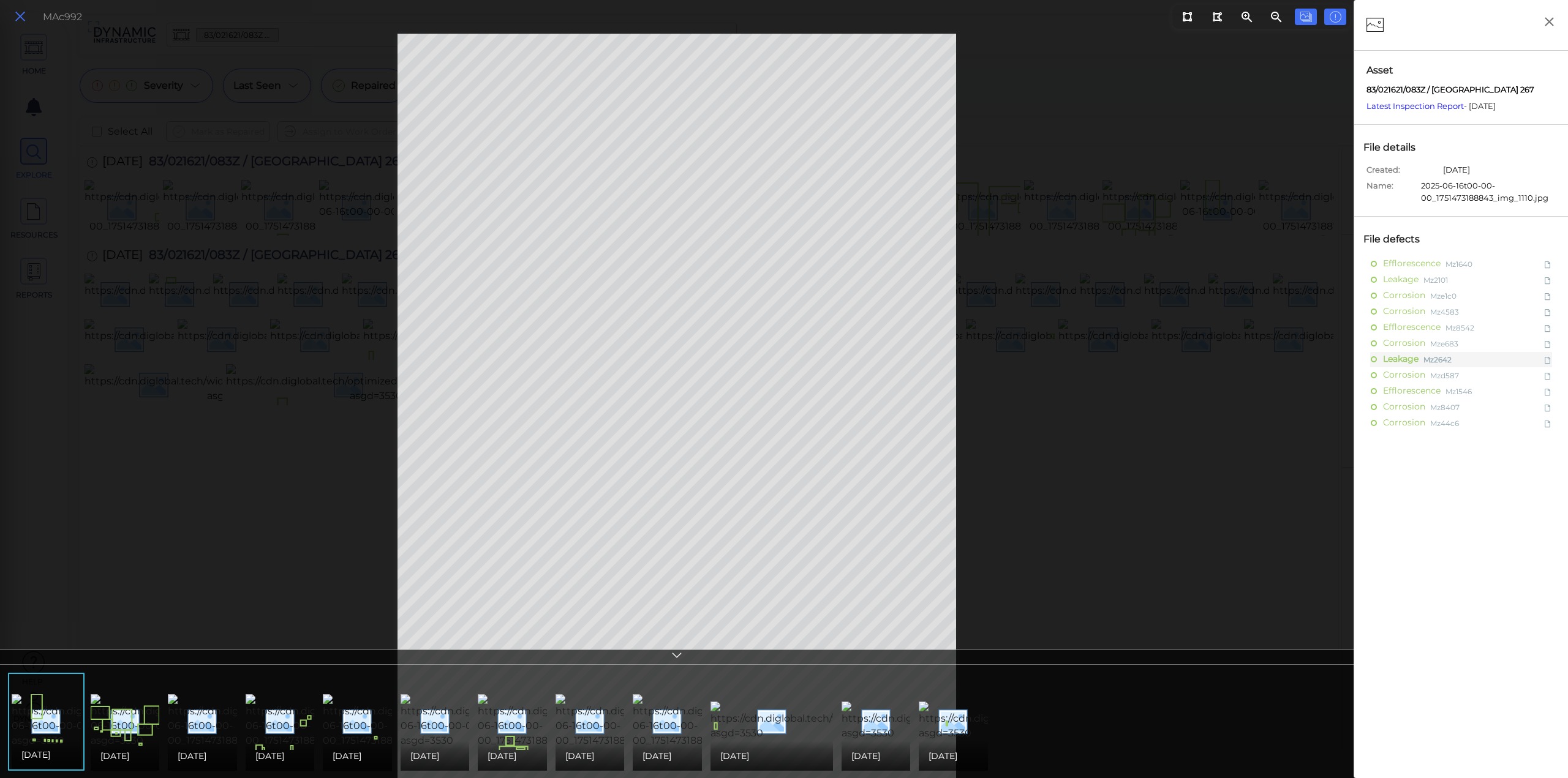
click at [20, 15] on icon at bounding box center [20, 17] width 13 height 17
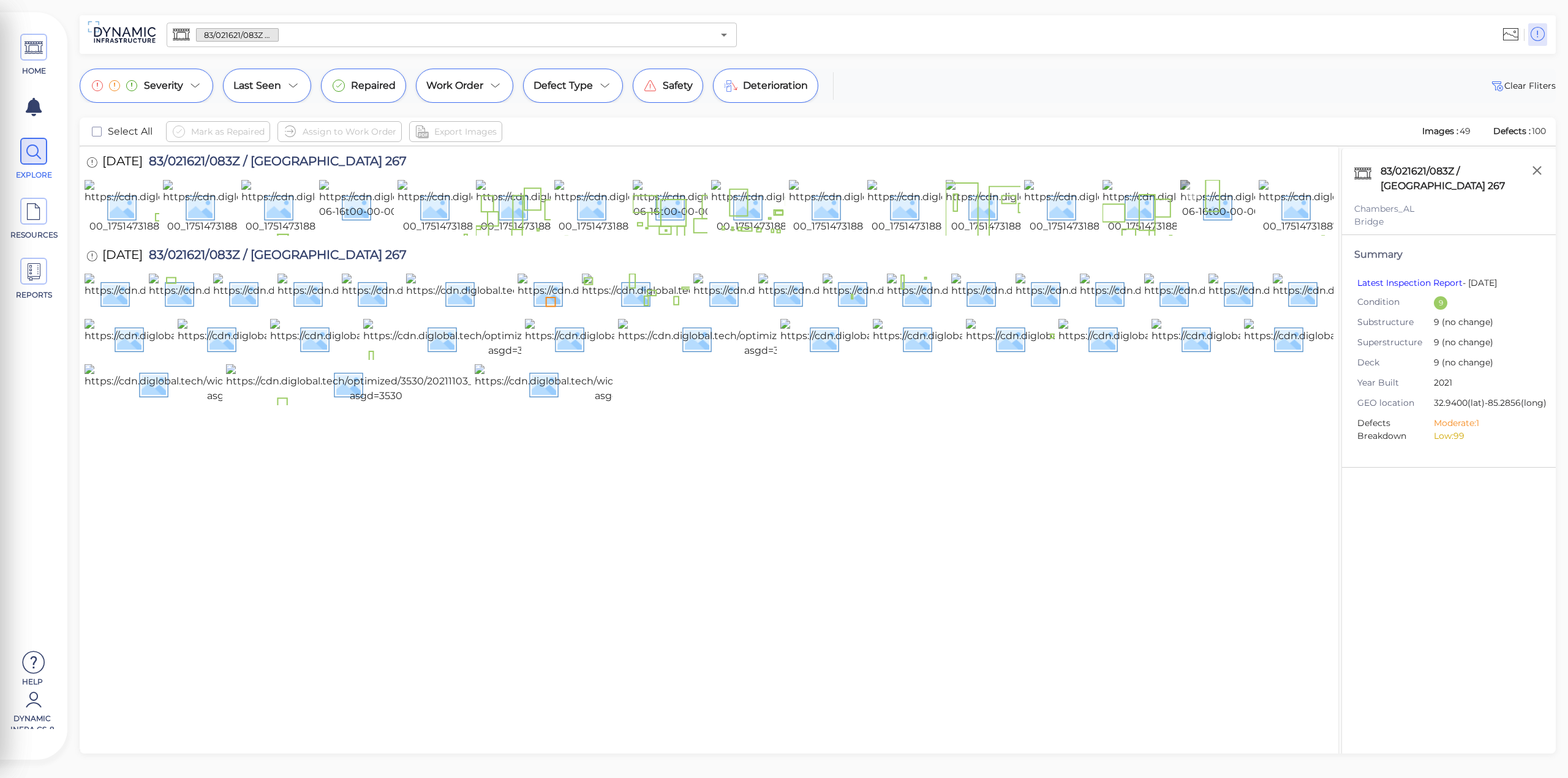
click at [1229, 234] on img at bounding box center [1292, 207] width 223 height 54
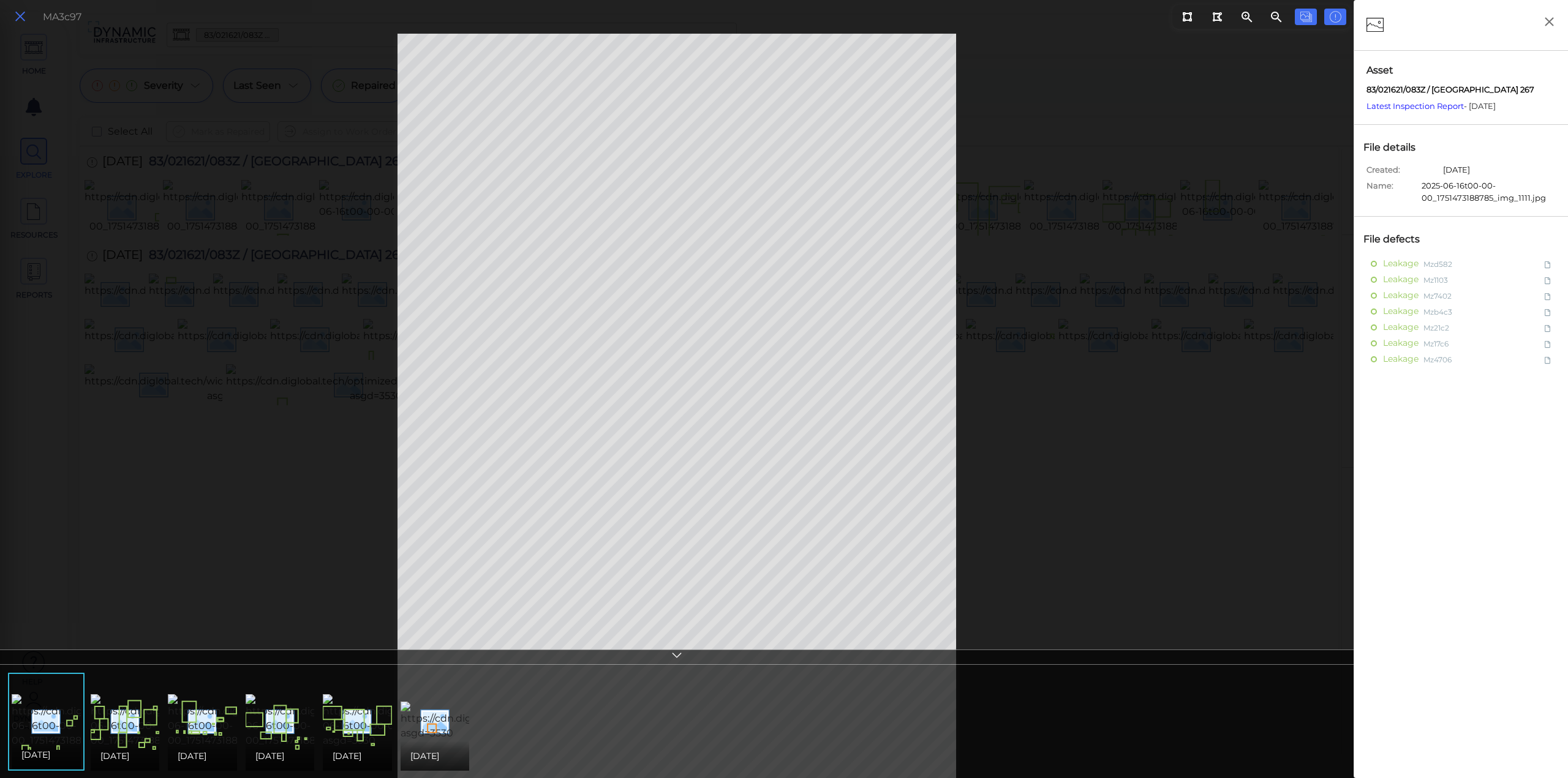
click at [13, 21] on button at bounding box center [20, 16] width 21 height 18
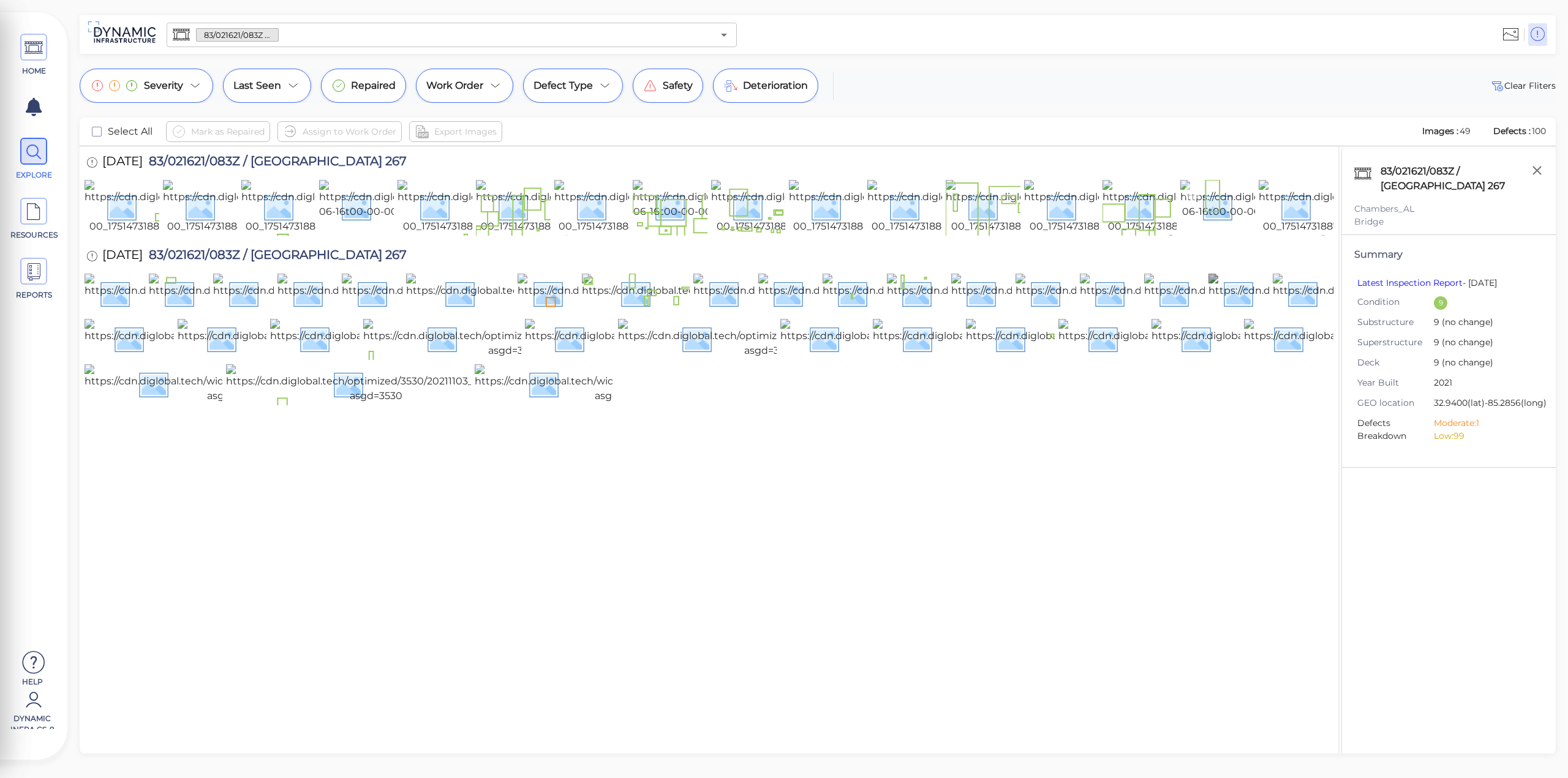
click at [1217, 233] on img at bounding box center [1292, 207] width 223 height 54
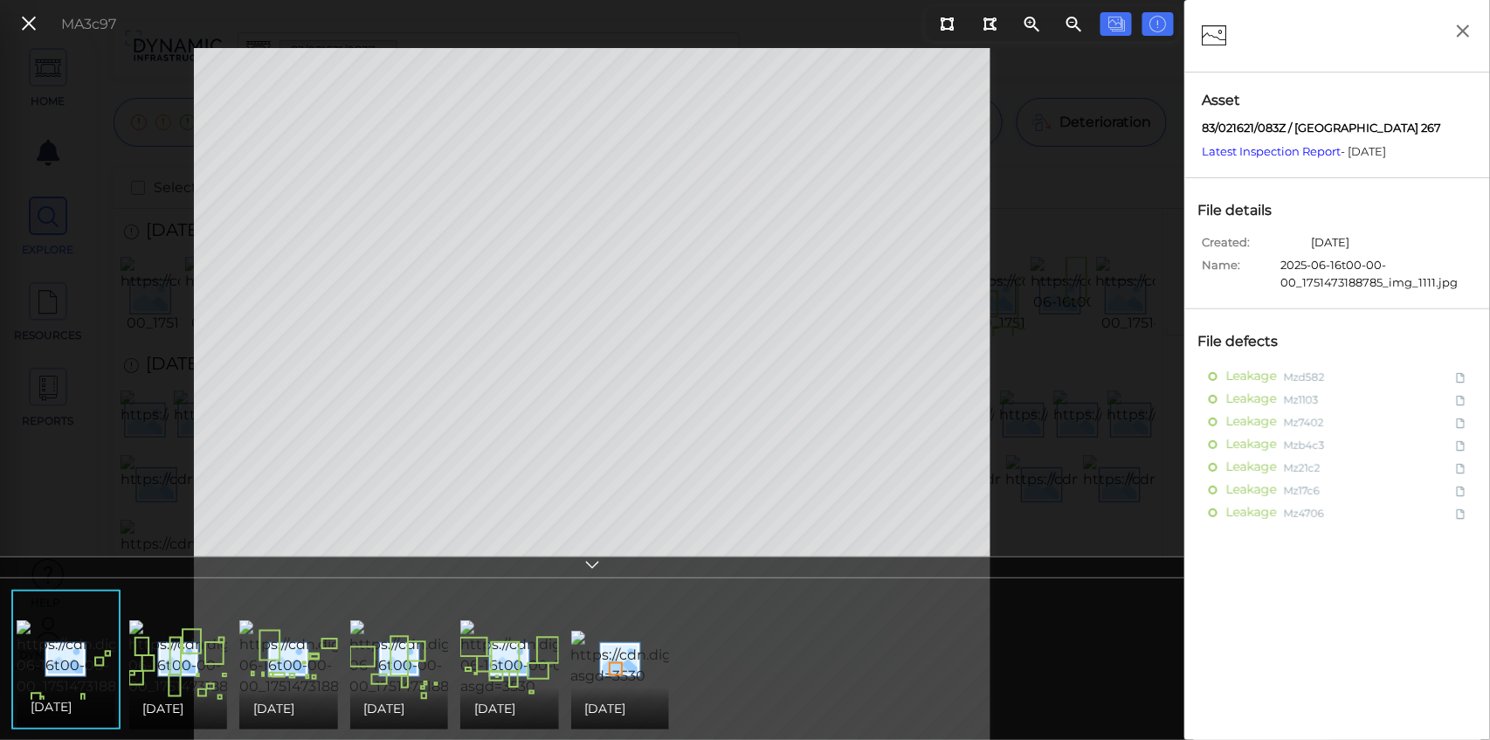
click at [594, 562] on icon at bounding box center [591, 567] width 17 height 20
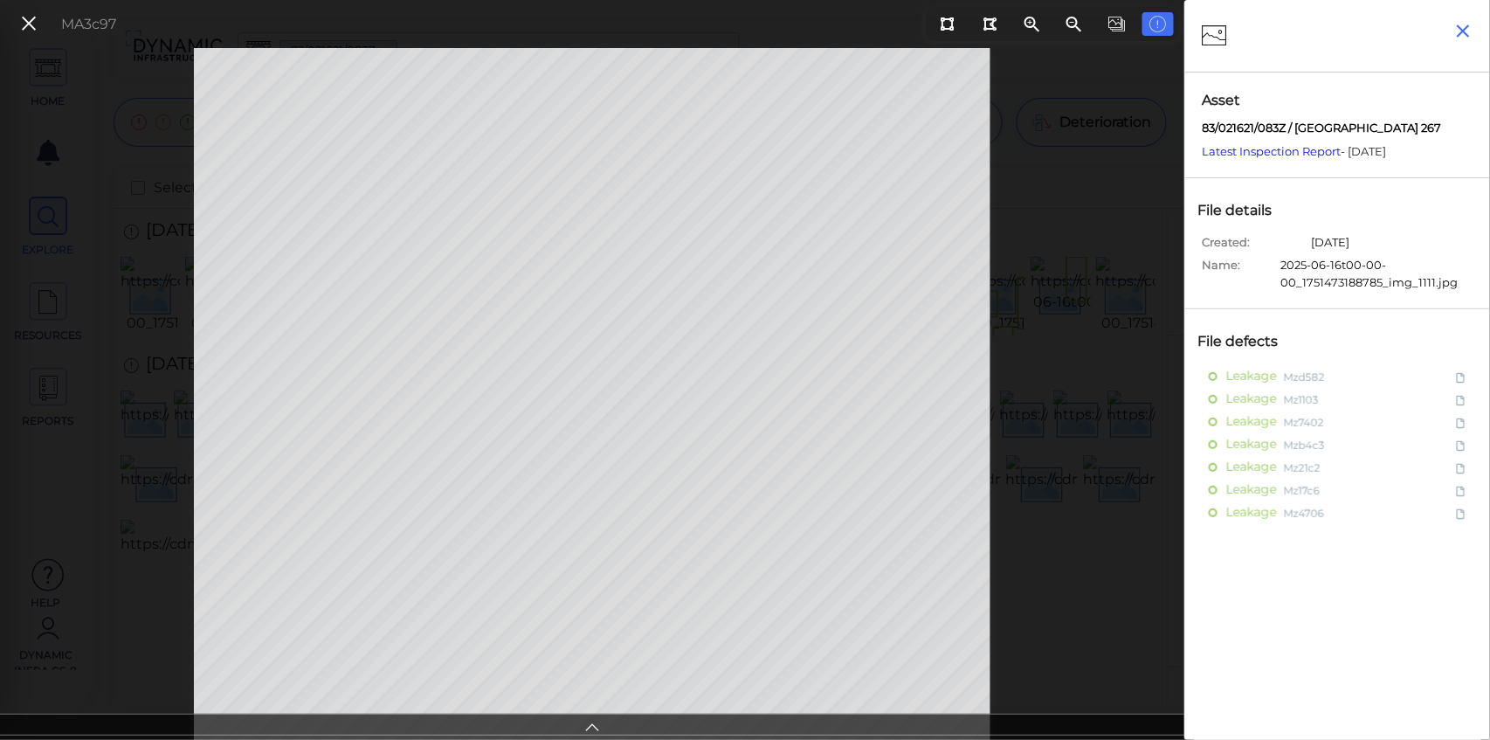
click at [1468, 36] on icon "button" at bounding box center [1463, 30] width 13 height 13
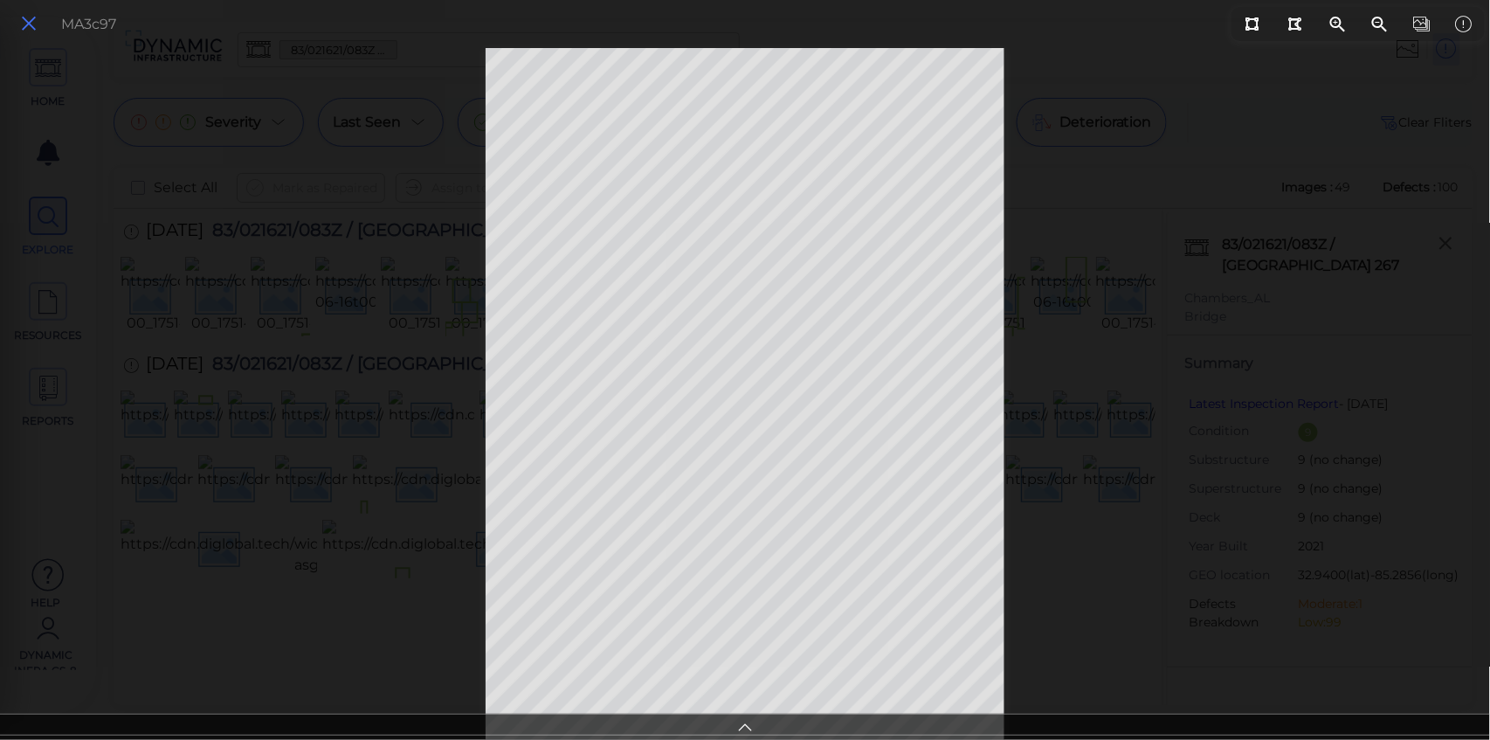
click at [33, 23] on icon at bounding box center [28, 24] width 19 height 24
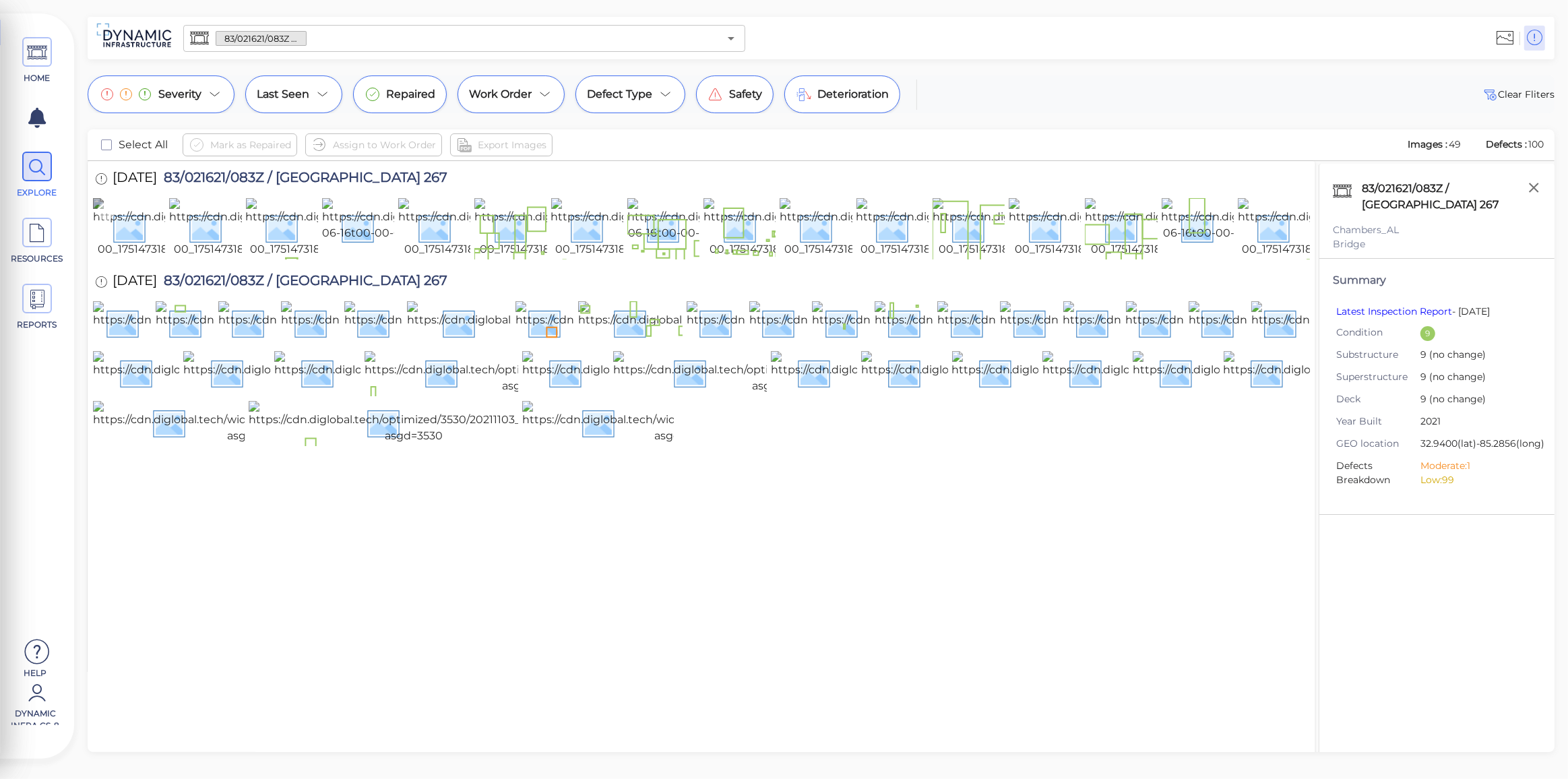
click at [149, 258] on img at bounding box center [216, 228] width 245 height 59
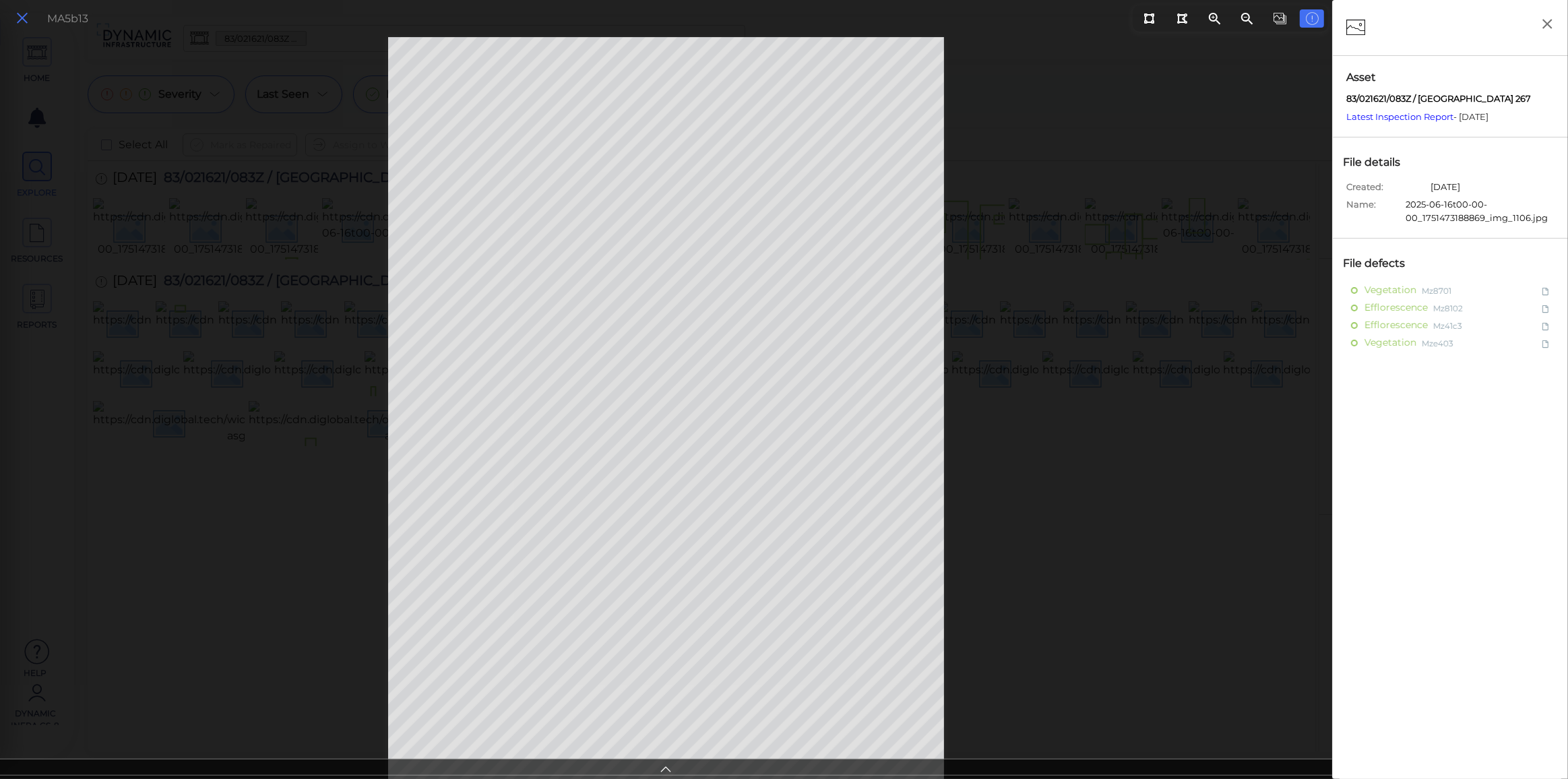
click at [15, 19] on icon at bounding box center [22, 19] width 15 height 19
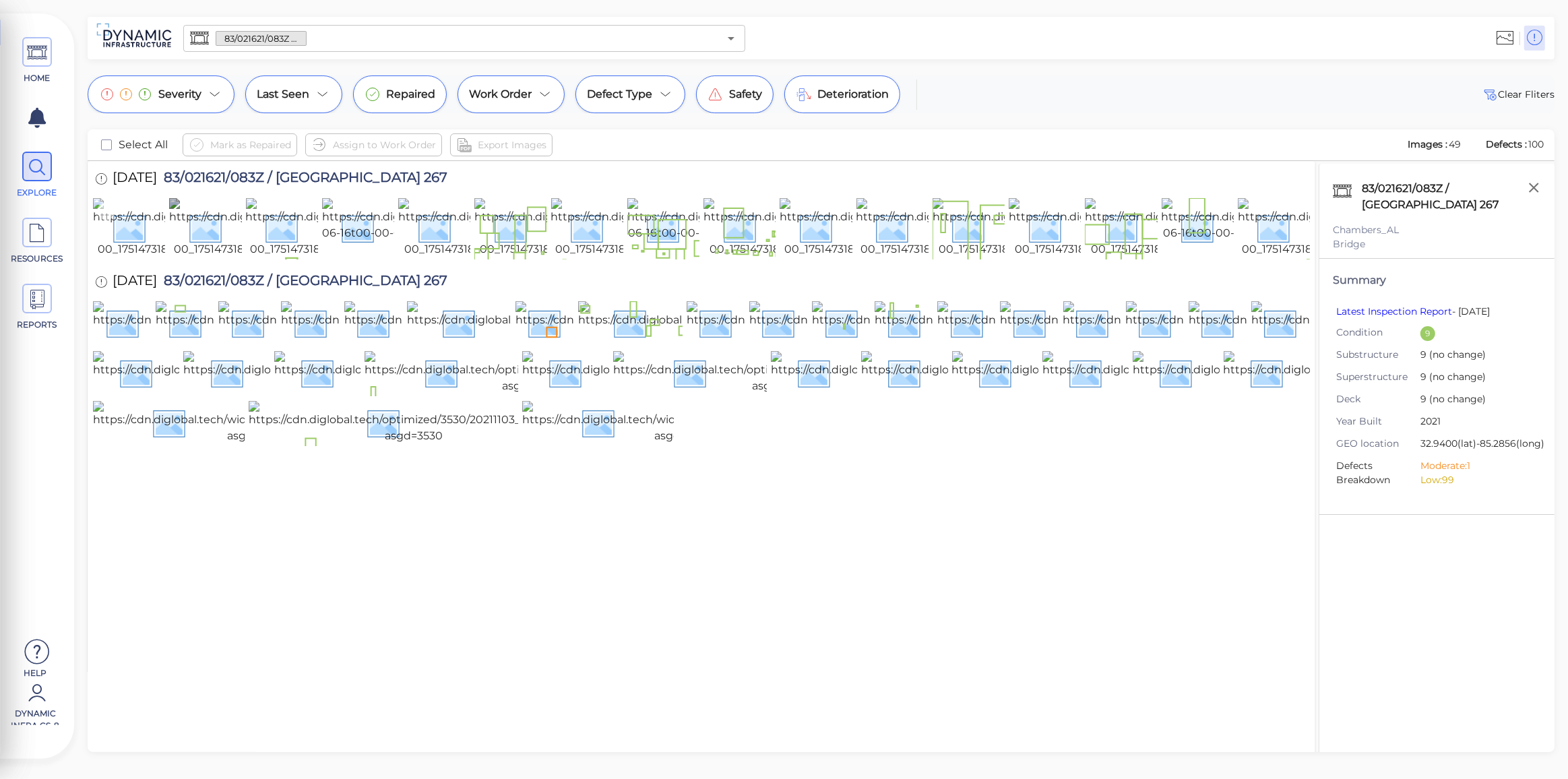
click at [125, 258] on img at bounding box center [216, 228] width 245 height 59
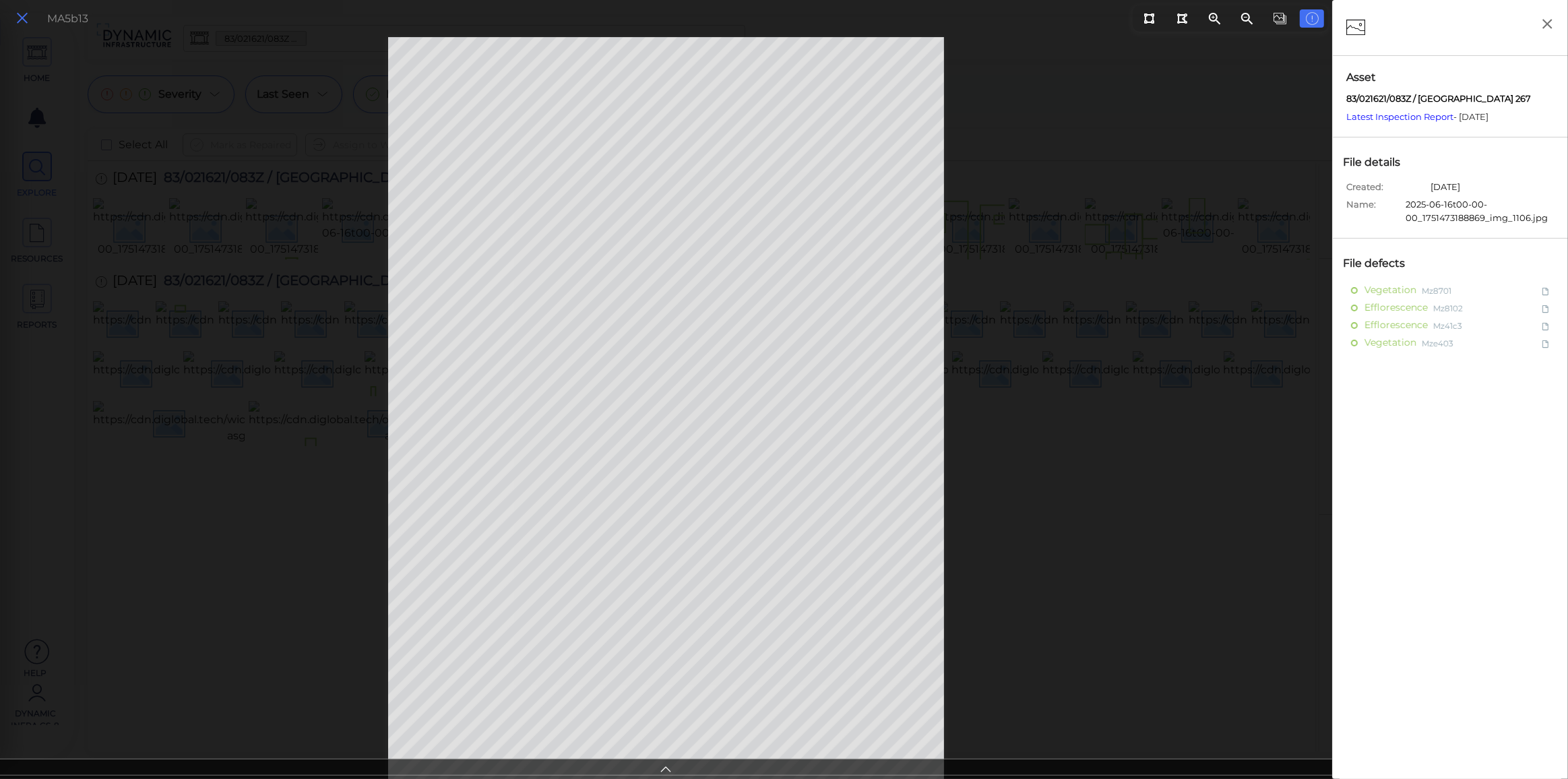
click at [15, 22] on icon at bounding box center [22, 19] width 15 height 19
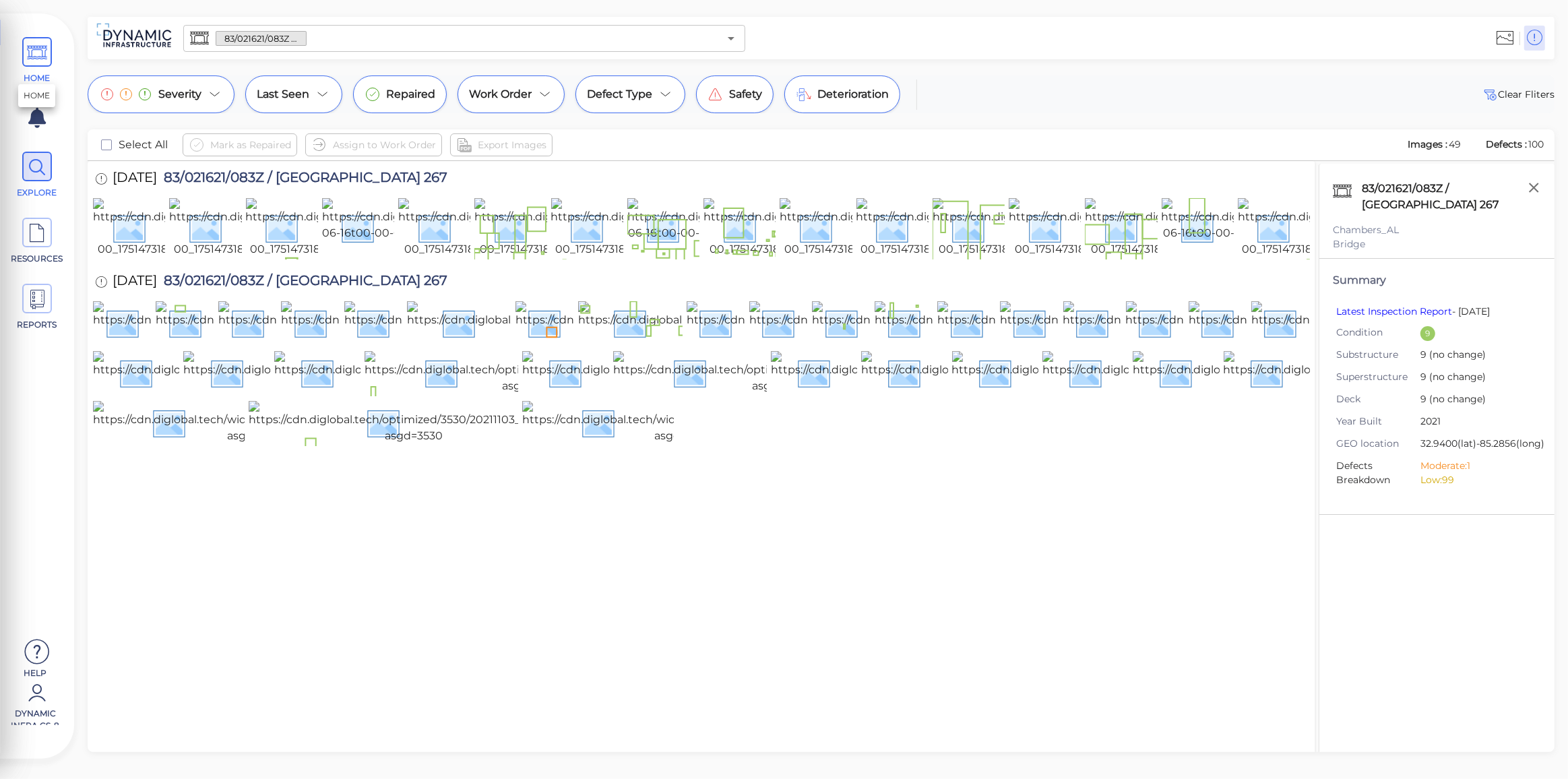
click at [37, 56] on icon at bounding box center [37, 52] width 20 height 30
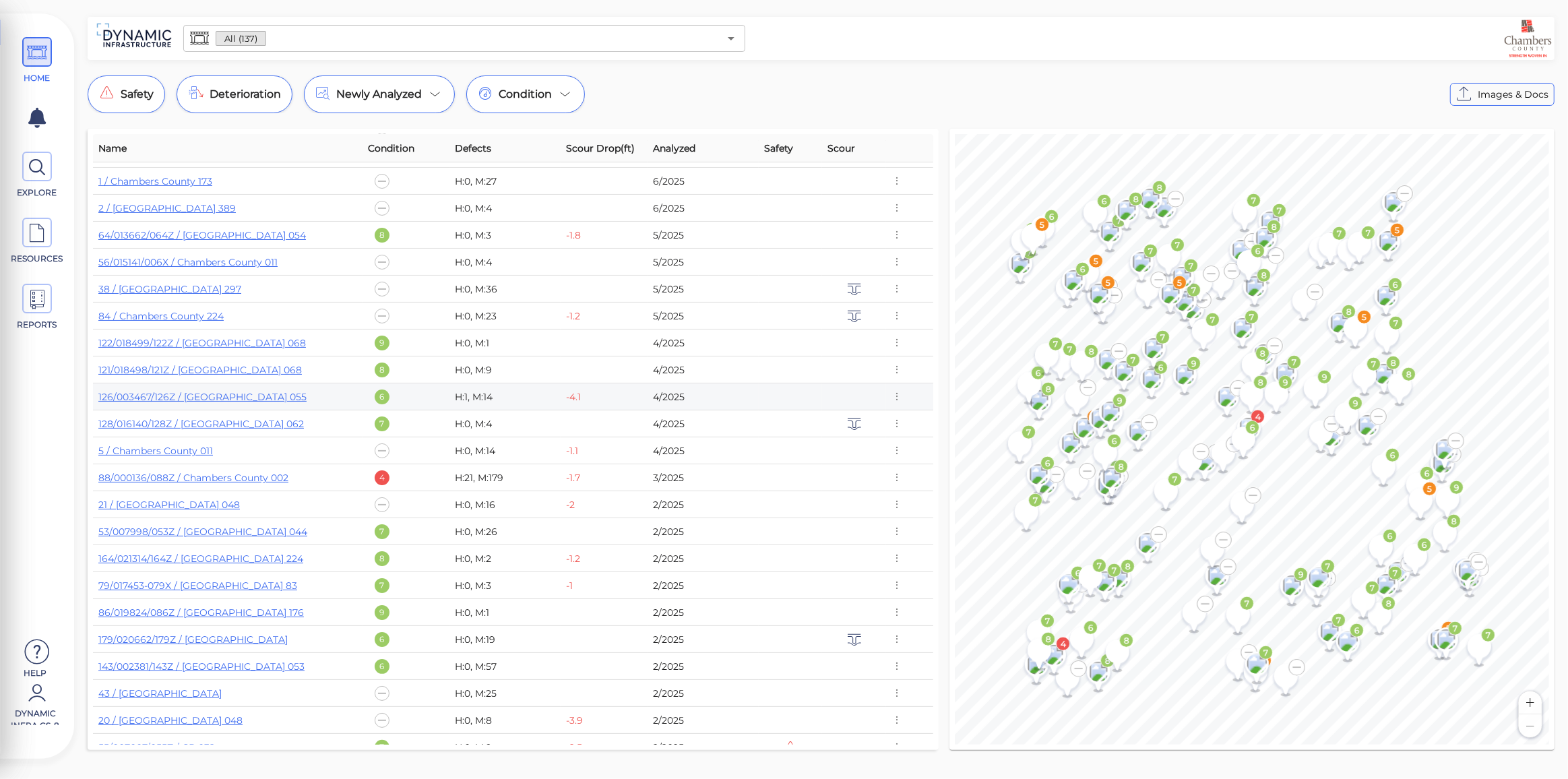
scroll to position [244, 0]
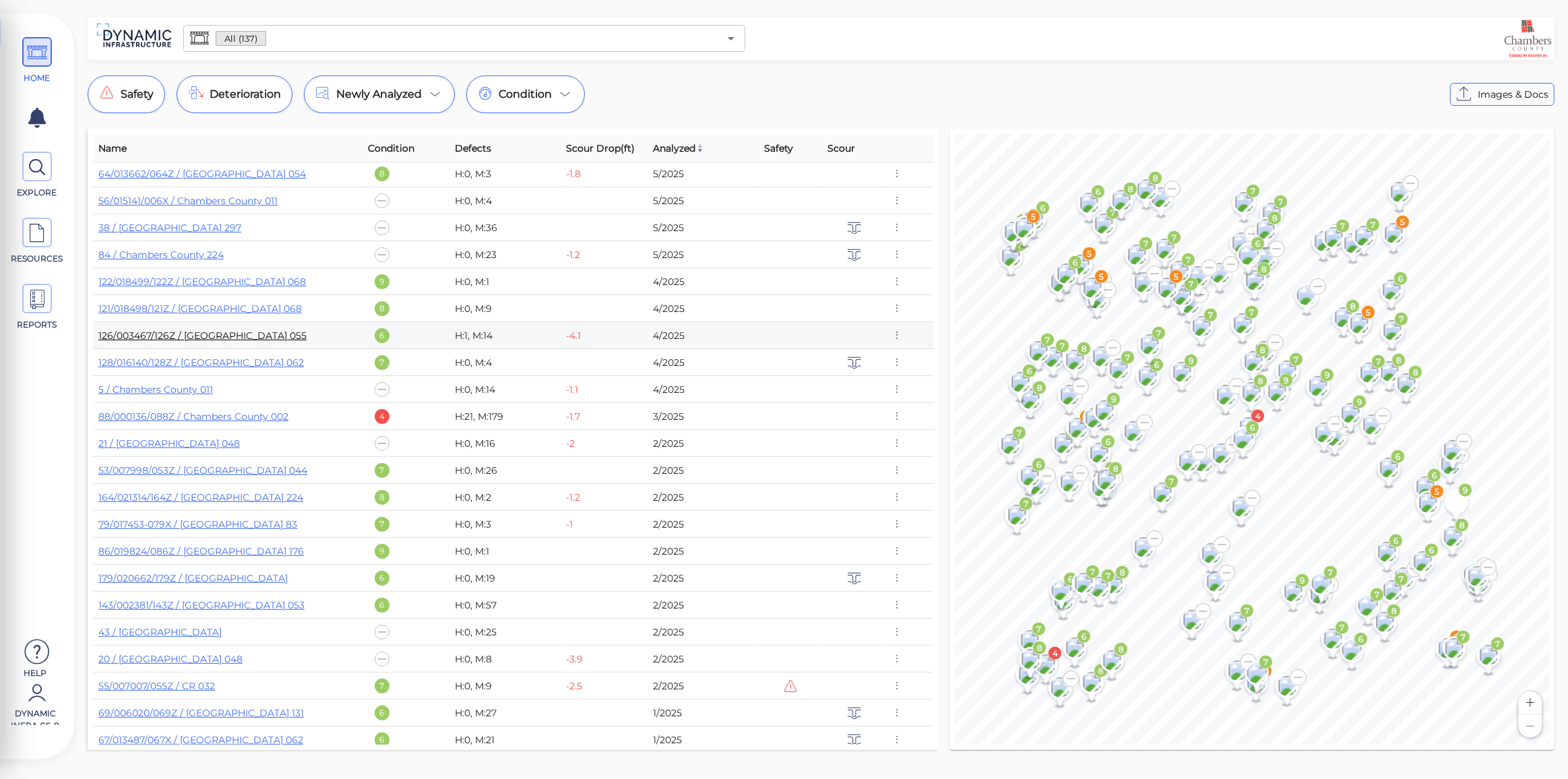
click at [230, 339] on link "126/003467/126Z / [GEOGRAPHIC_DATA] 055" at bounding box center [203, 336] width 208 height 12
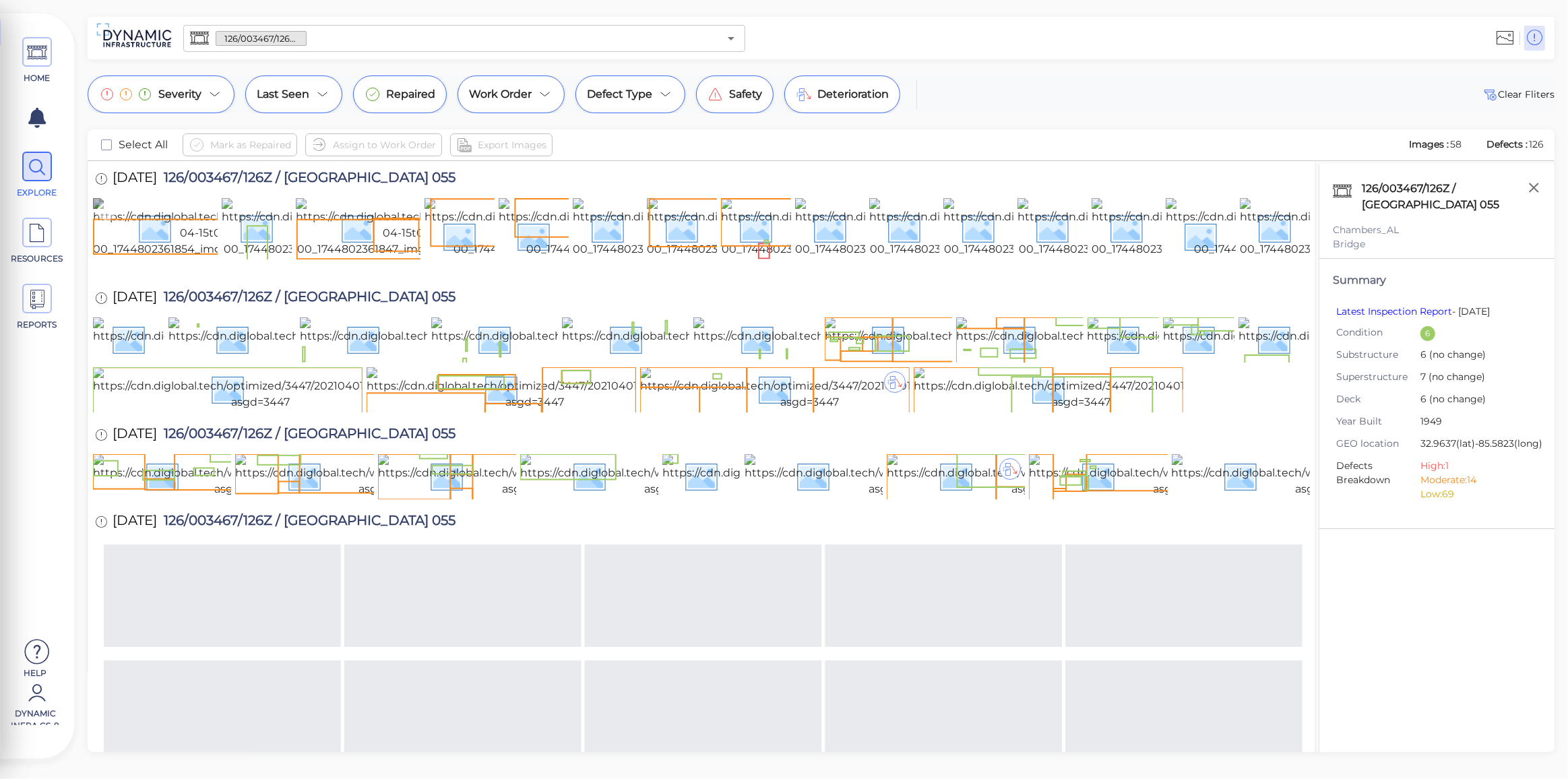
click at [142, 258] on img at bounding box center [216, 228] width 245 height 59
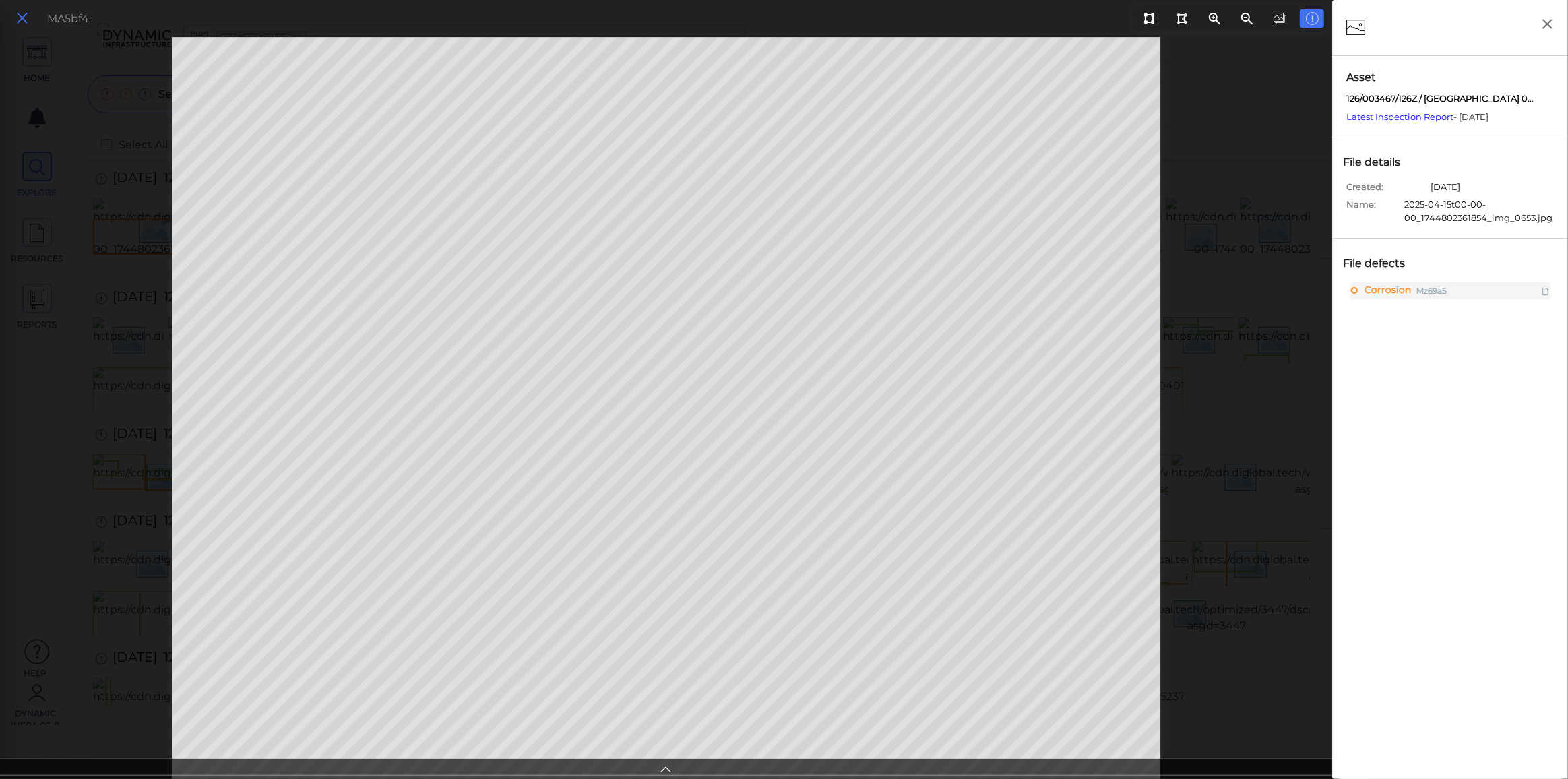
click at [12, 17] on button at bounding box center [22, 18] width 23 height 19
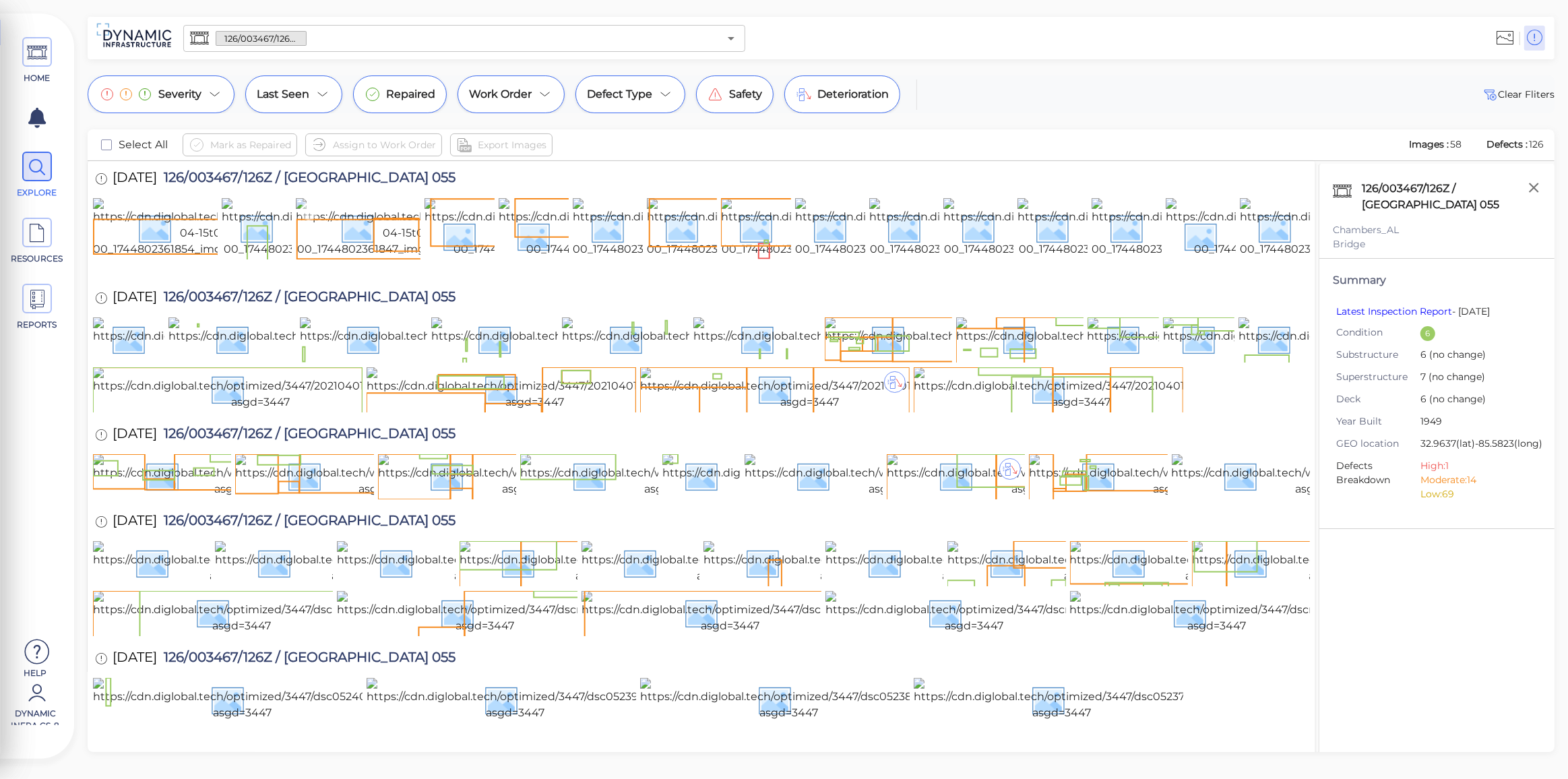
drag, startPoint x: 377, startPoint y: 253, endPoint x: 463, endPoint y: 333, distance: 117.5
click at [377, 253] on img at bounding box center [418, 228] width 245 height 59
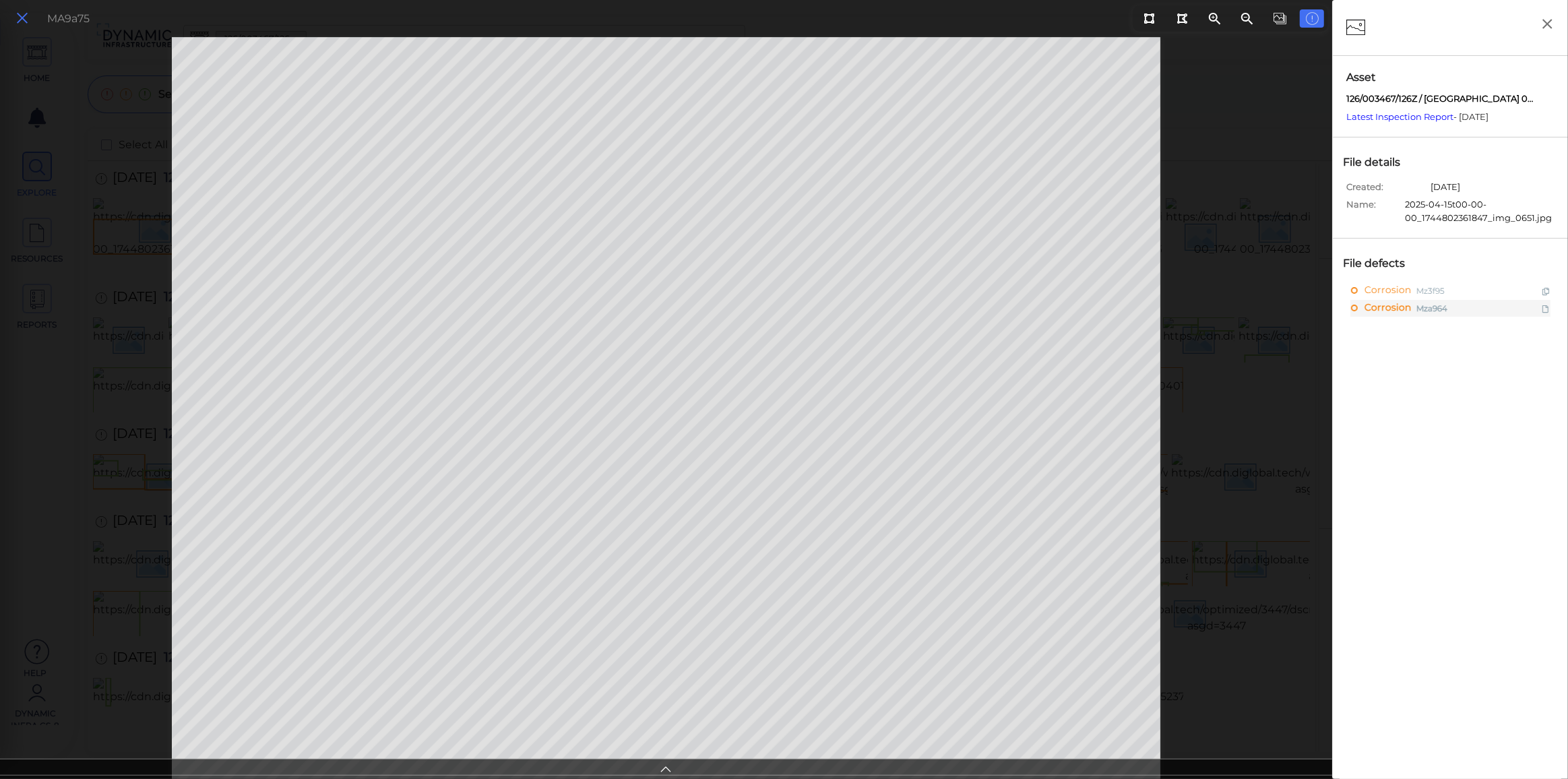
click at [15, 15] on icon at bounding box center [22, 19] width 15 height 19
